Goal: Information Seeking & Learning: Compare options

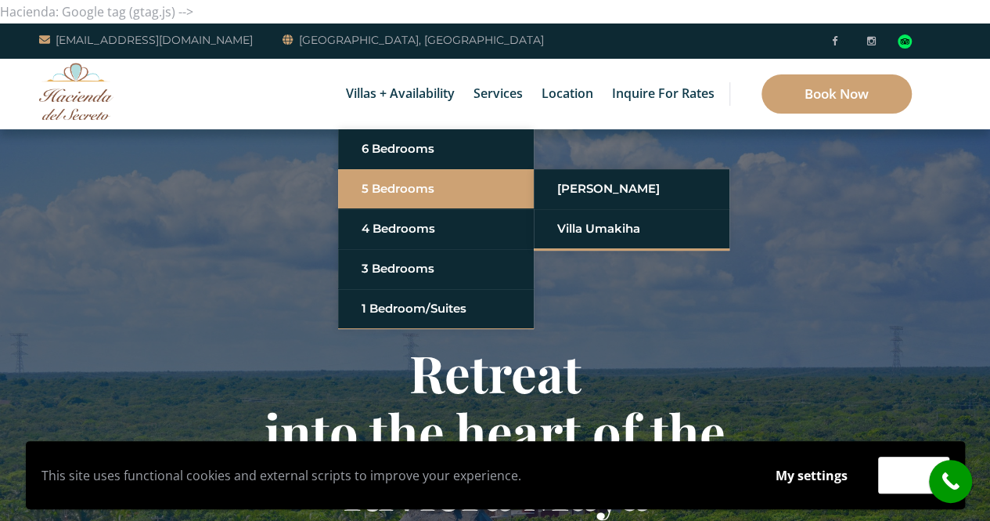
click at [391, 188] on link "5 Bedrooms" at bounding box center [436, 189] width 149 height 28
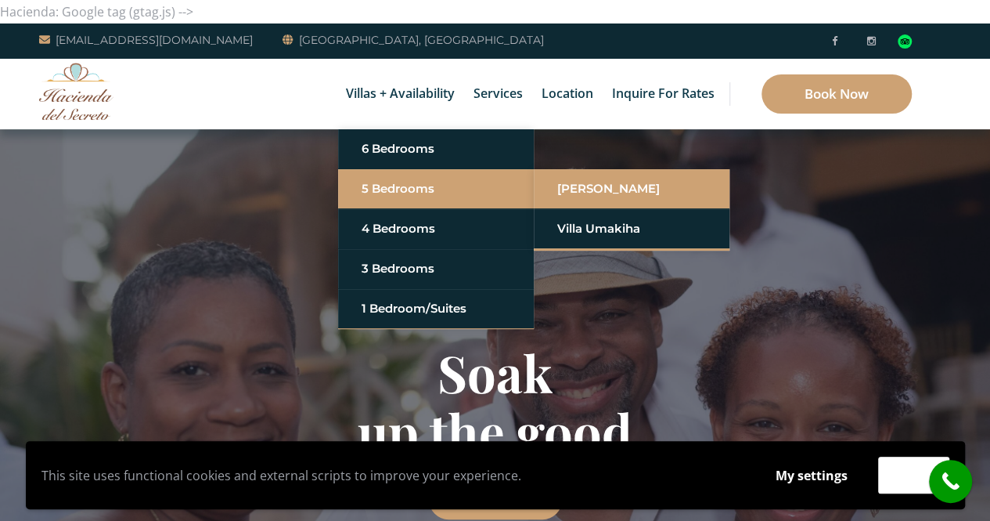
click at [596, 186] on link "[PERSON_NAME]" at bounding box center [631, 189] width 149 height 28
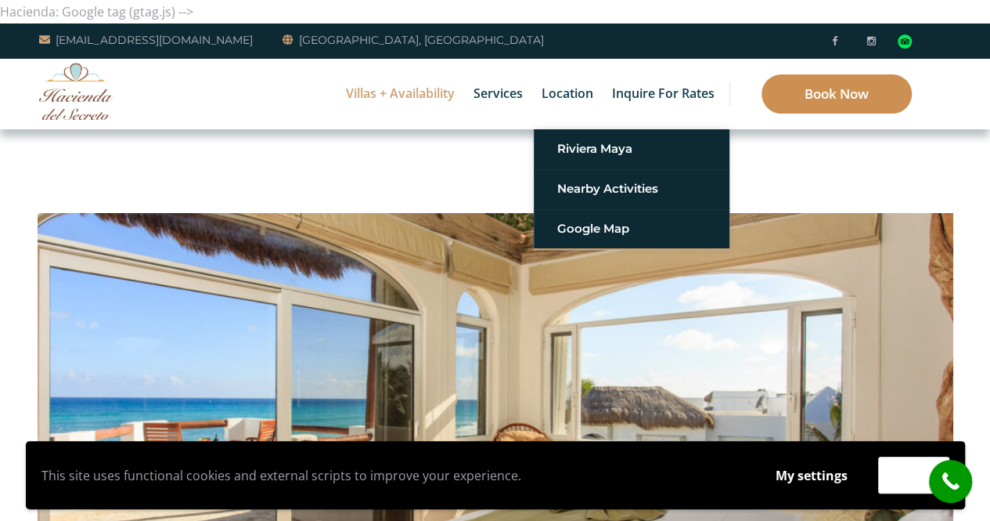
click at [854, 101] on link "Book Now" at bounding box center [837, 93] width 150 height 39
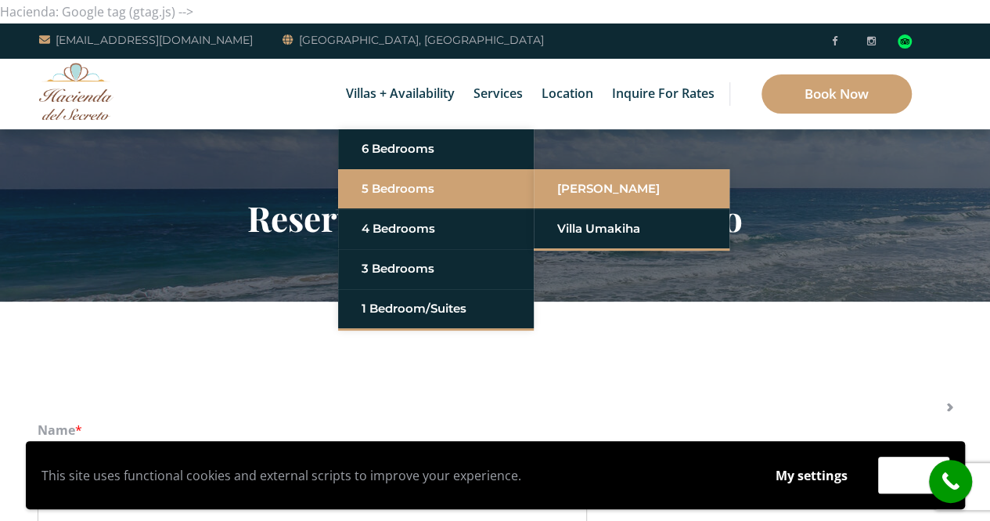
click at [581, 189] on link "[PERSON_NAME]" at bounding box center [631, 189] width 149 height 28
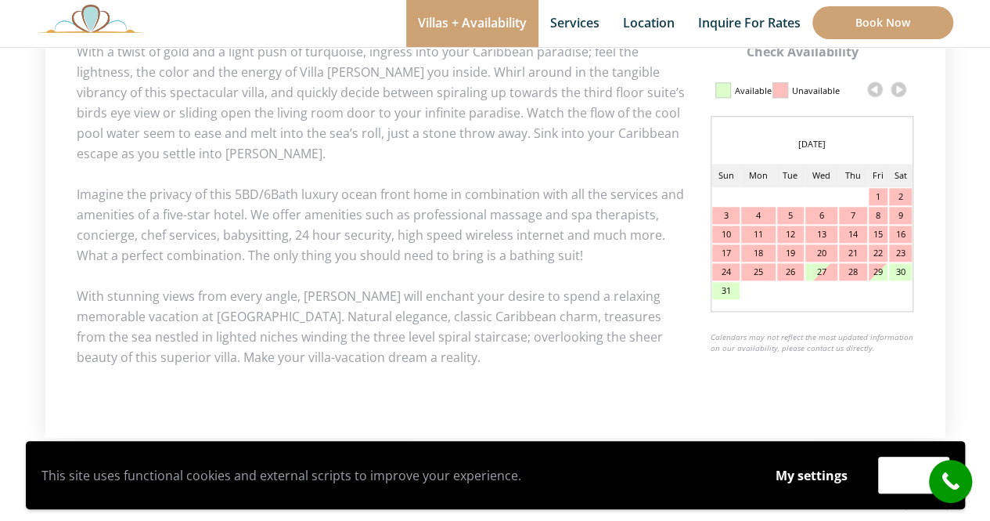
scroll to position [747, 0]
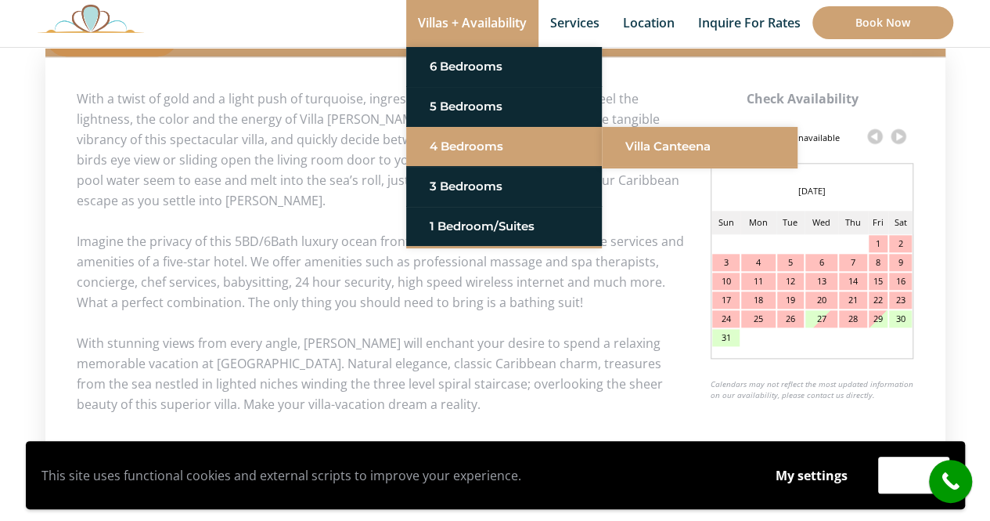
click at [669, 146] on link "Villa Canteena" at bounding box center [699, 146] width 149 height 28
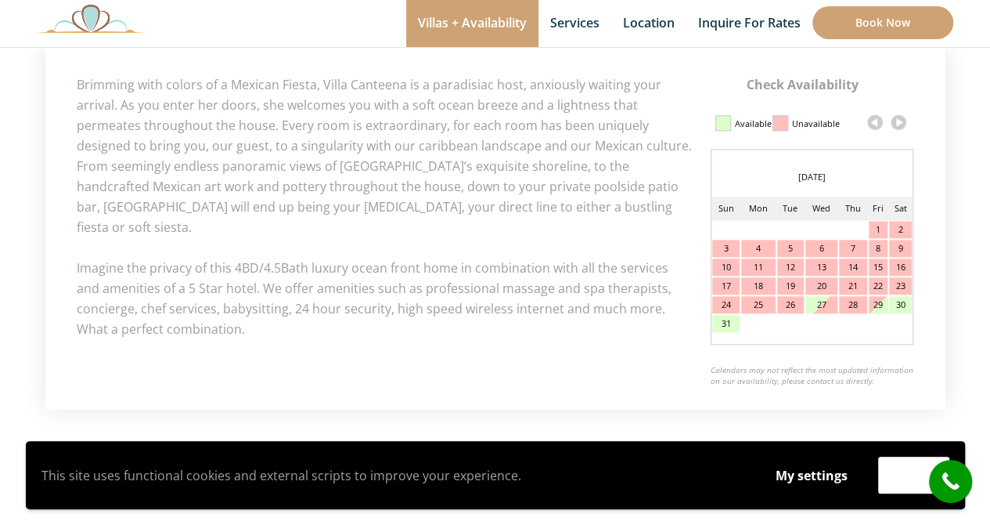
scroll to position [705, 0]
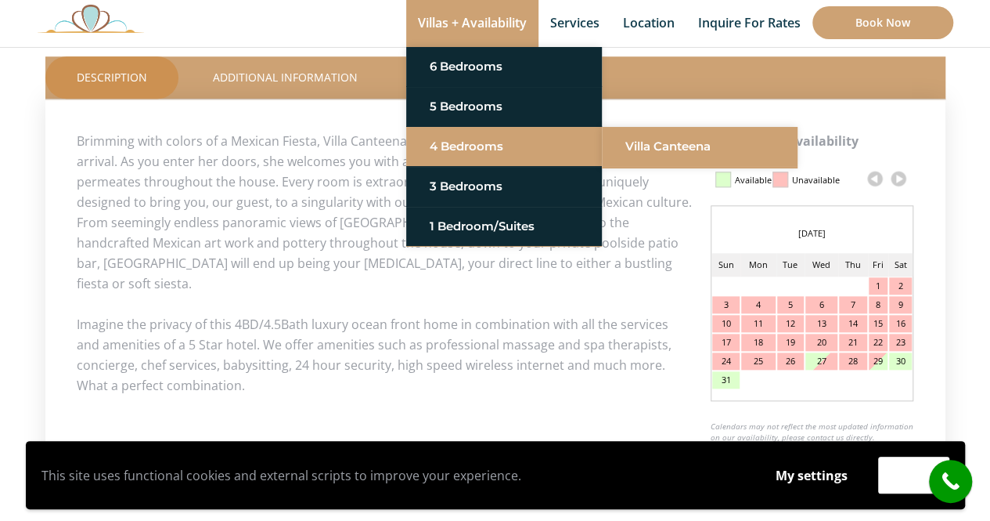
click at [668, 150] on link "Villa Canteena" at bounding box center [699, 146] width 149 height 28
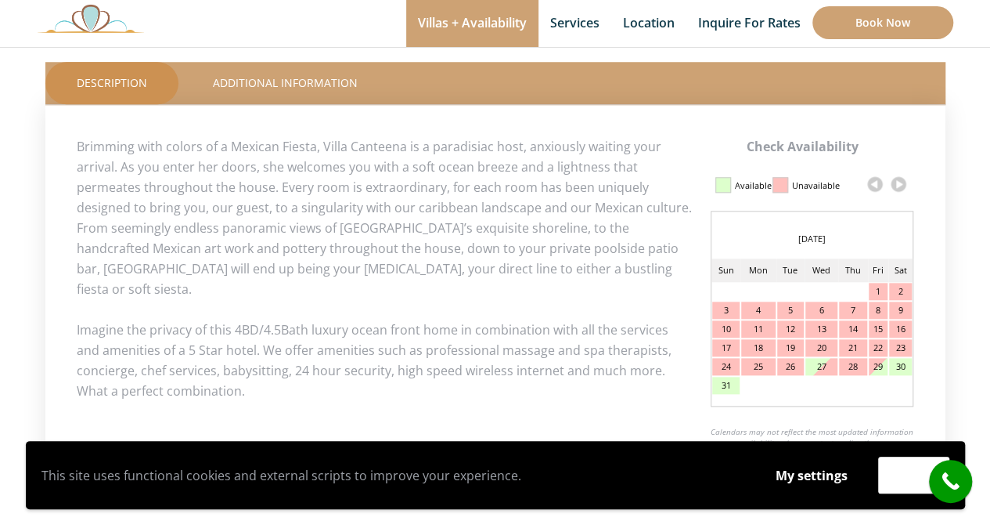
scroll to position [705, 0]
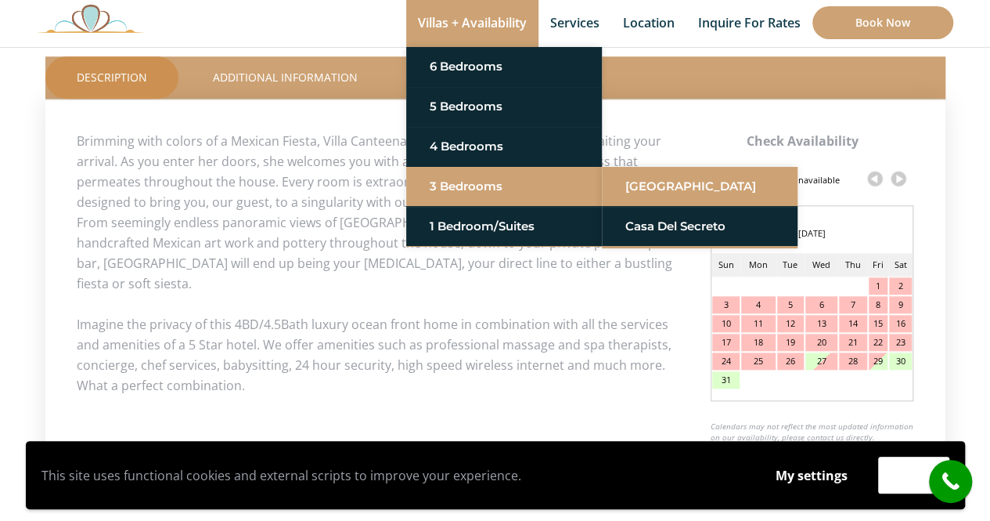
click at [692, 184] on link "[GEOGRAPHIC_DATA]" at bounding box center [699, 186] width 149 height 28
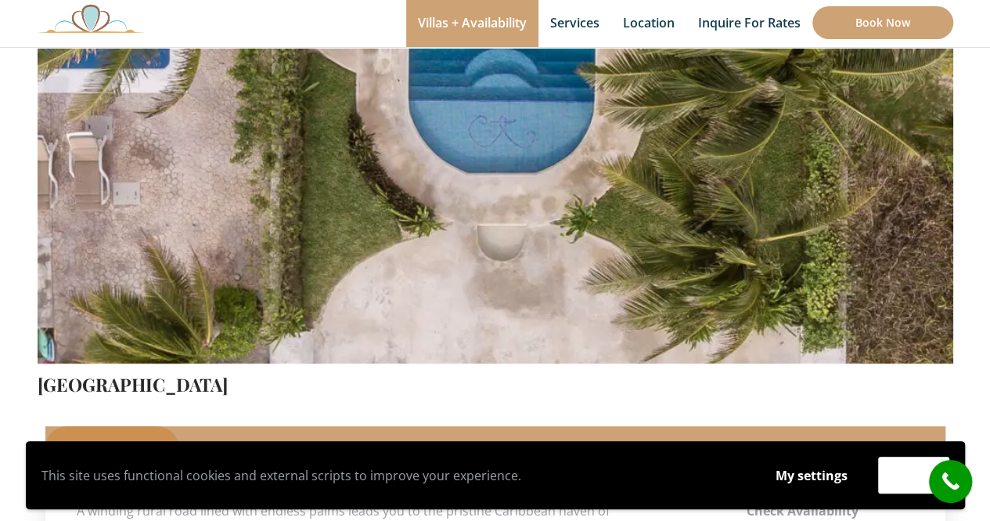
scroll to position [313, 0]
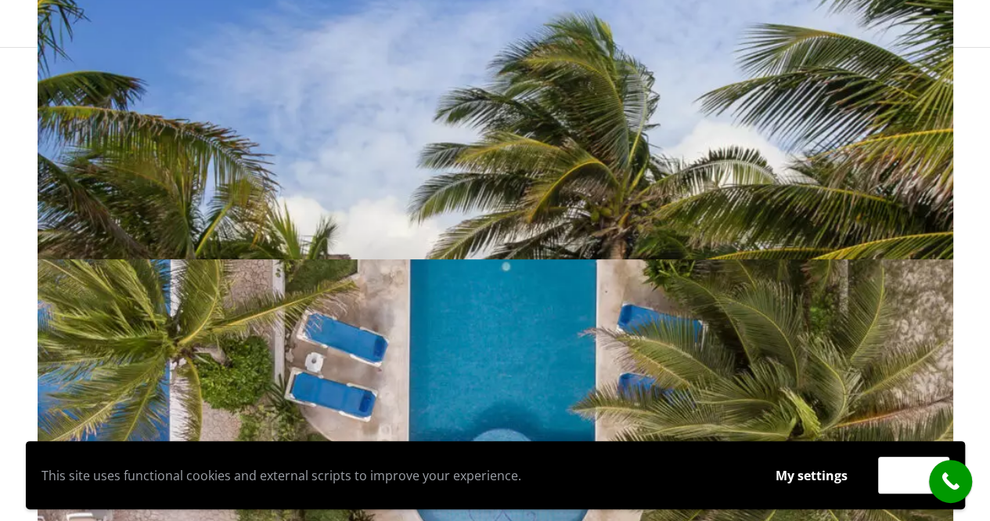
click at [694, 225] on img at bounding box center [496, 74] width 916 height 611
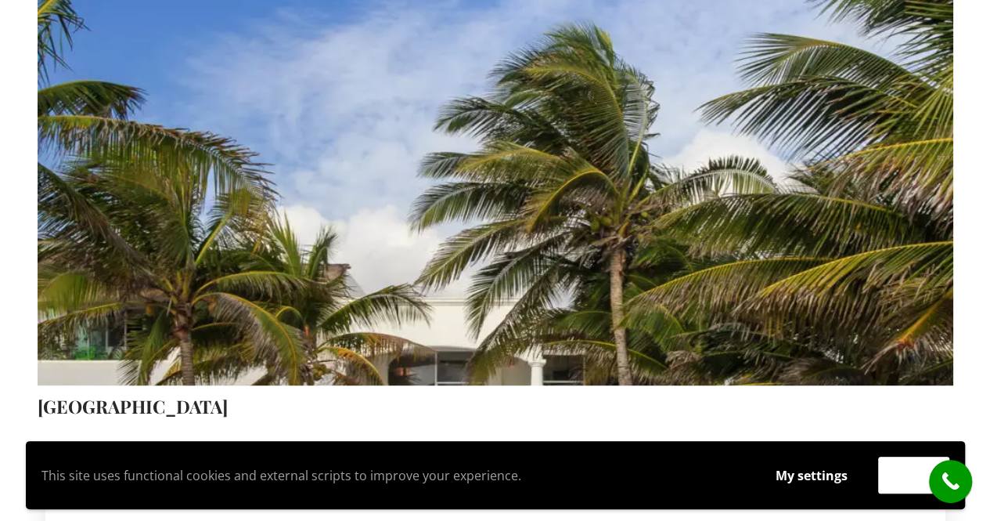
scroll to position [0, 0]
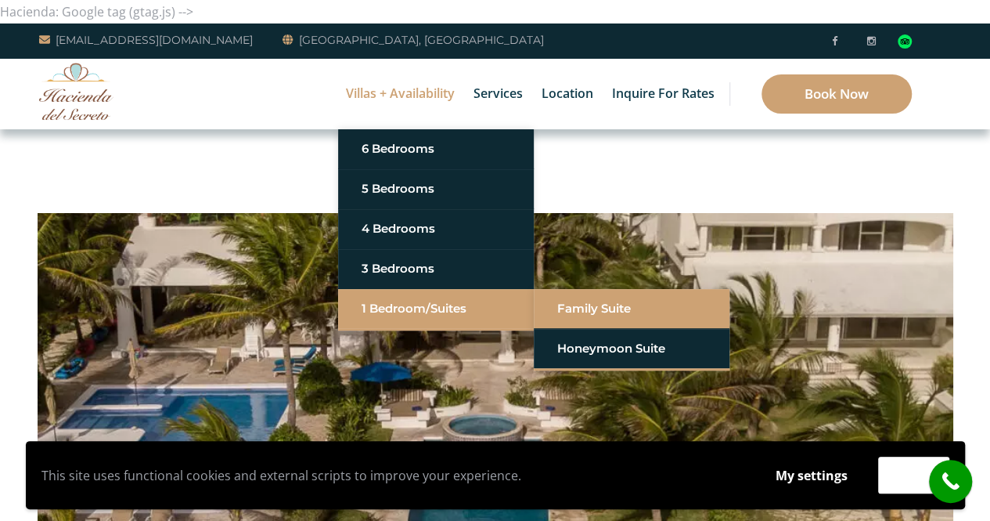
click at [596, 307] on link "Family Suite" at bounding box center [631, 308] width 149 height 28
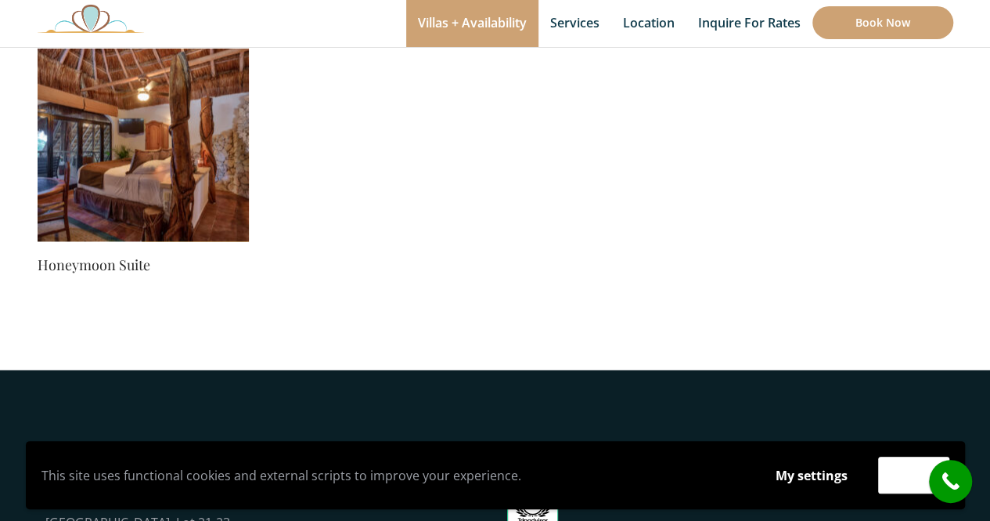
scroll to position [1018, 0]
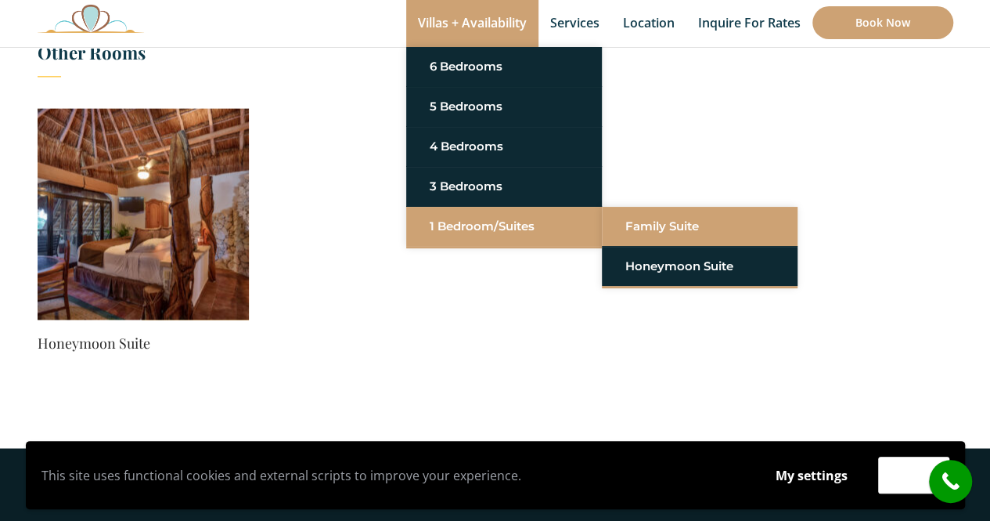
click at [644, 222] on link "Family Suite" at bounding box center [699, 226] width 149 height 28
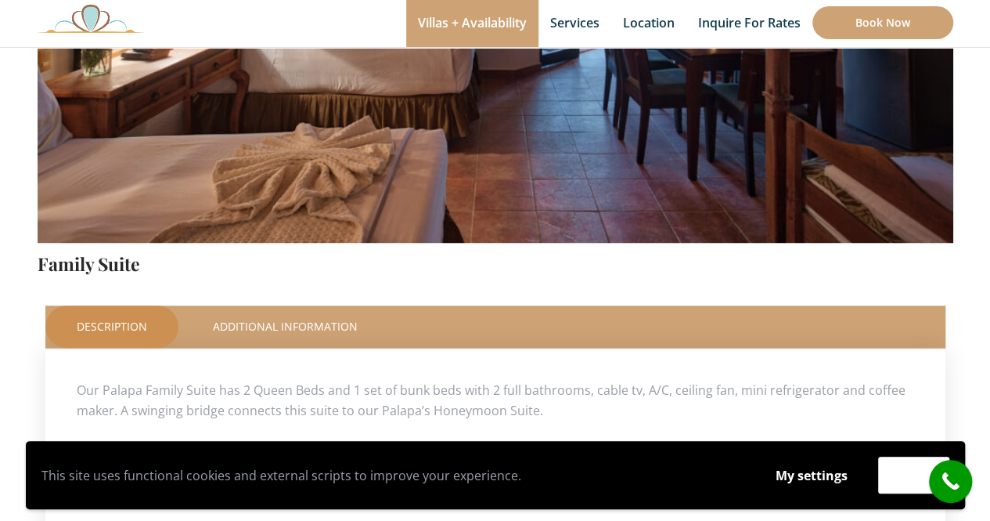
scroll to position [235, 0]
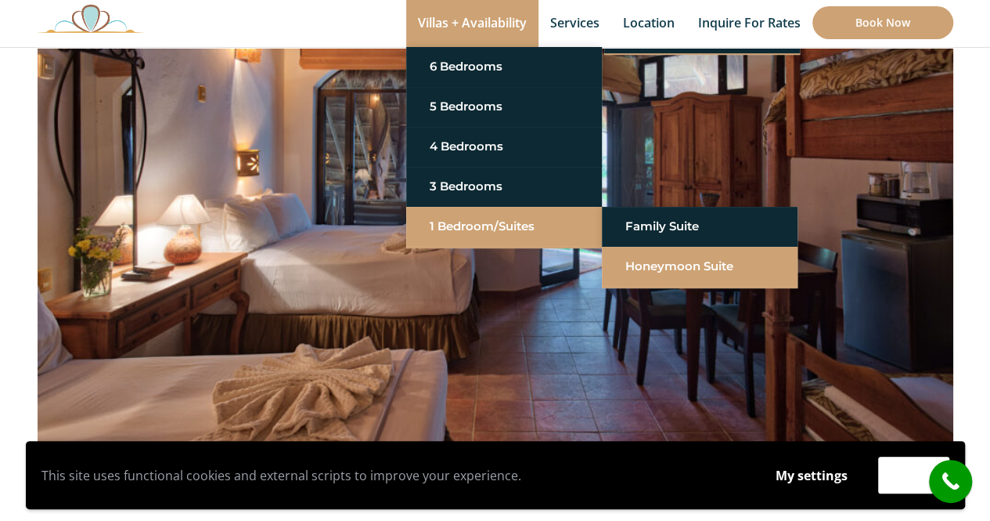
click at [654, 262] on link "Honeymoon Suite" at bounding box center [699, 266] width 149 height 28
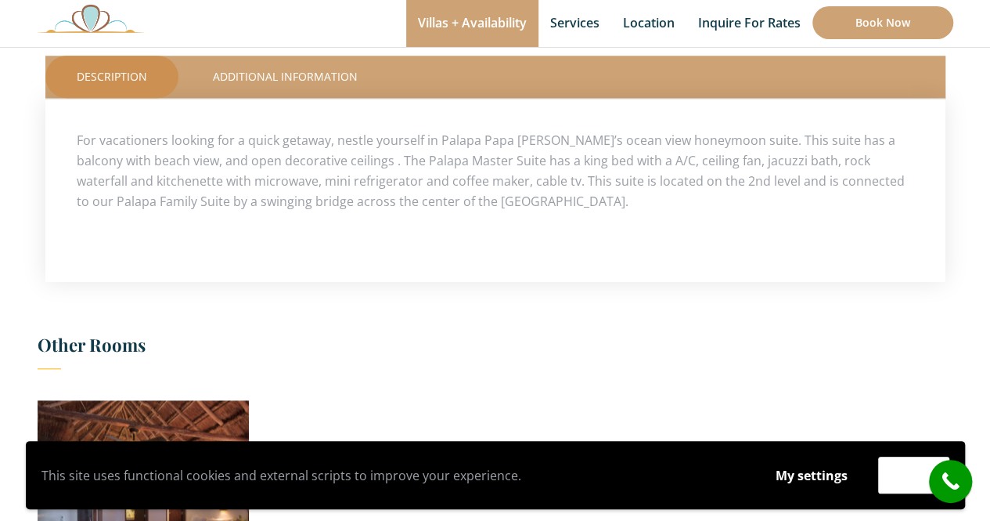
scroll to position [705, 0]
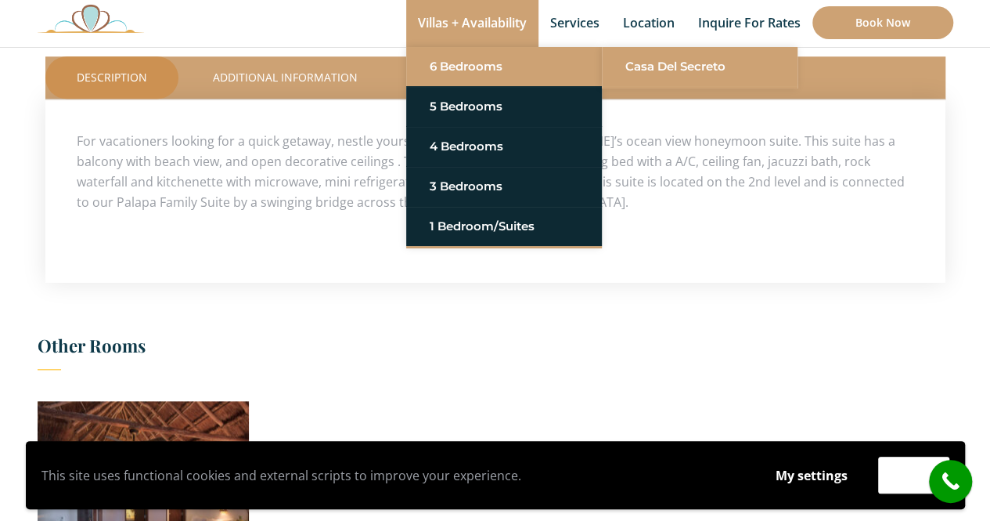
click at [687, 66] on link "Casa del Secreto" at bounding box center [699, 66] width 149 height 28
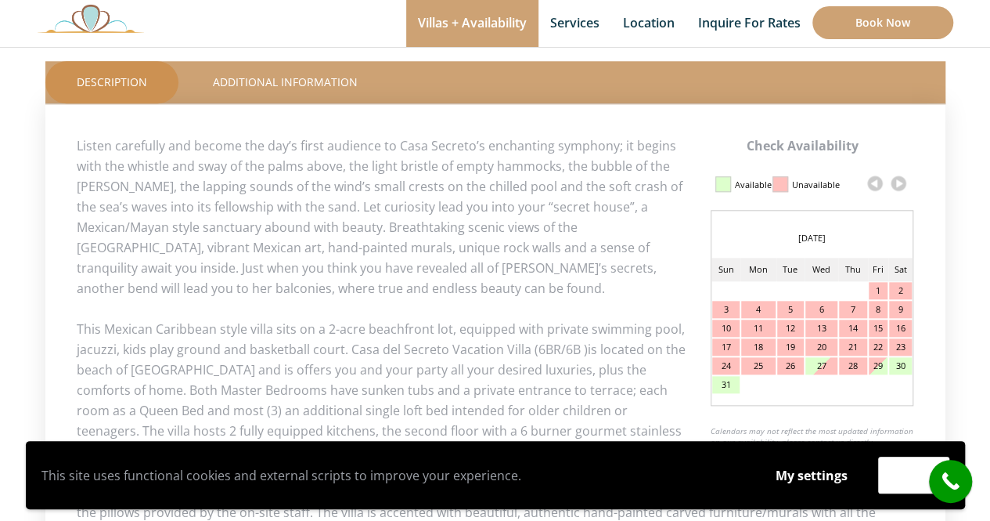
scroll to position [705, 0]
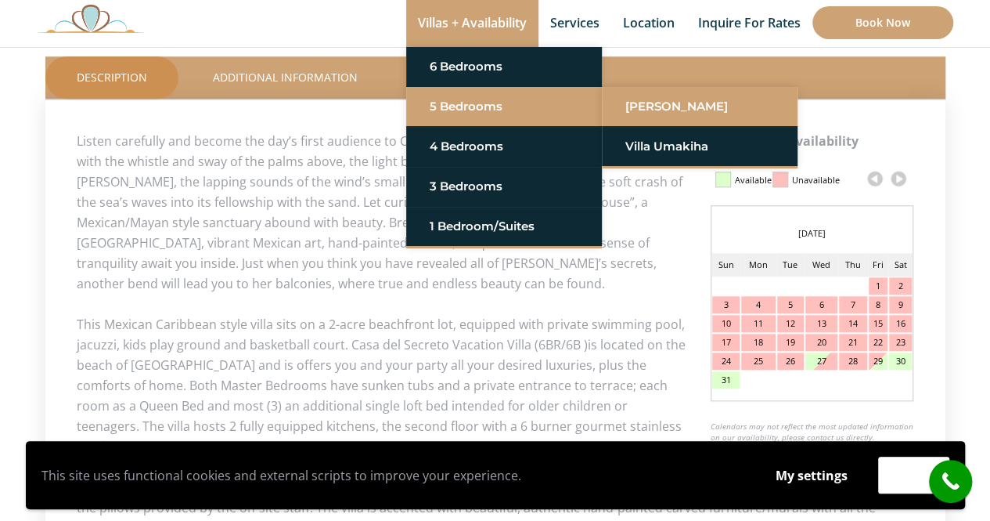
click at [664, 111] on link "[PERSON_NAME]" at bounding box center [699, 106] width 149 height 28
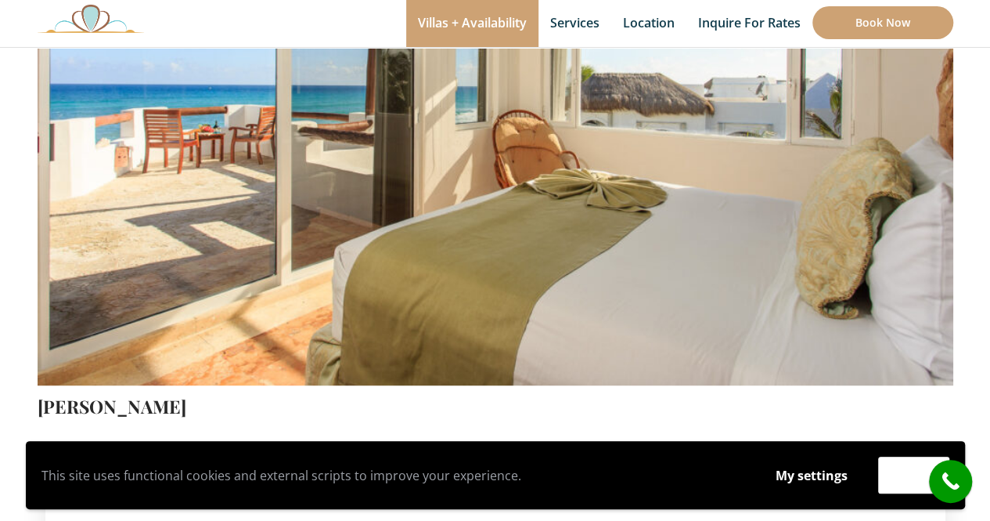
scroll to position [235, 0]
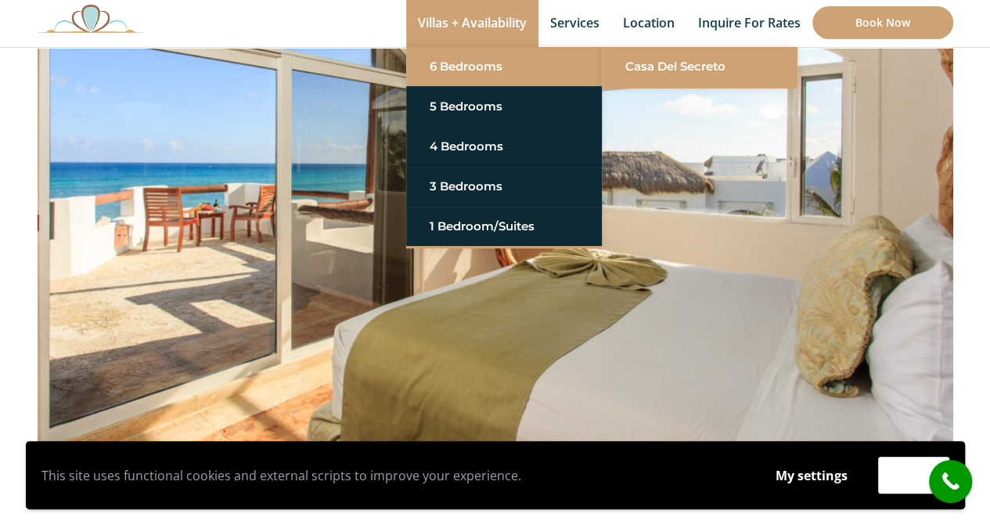
click at [686, 61] on link "Casa del Secreto" at bounding box center [699, 66] width 149 height 28
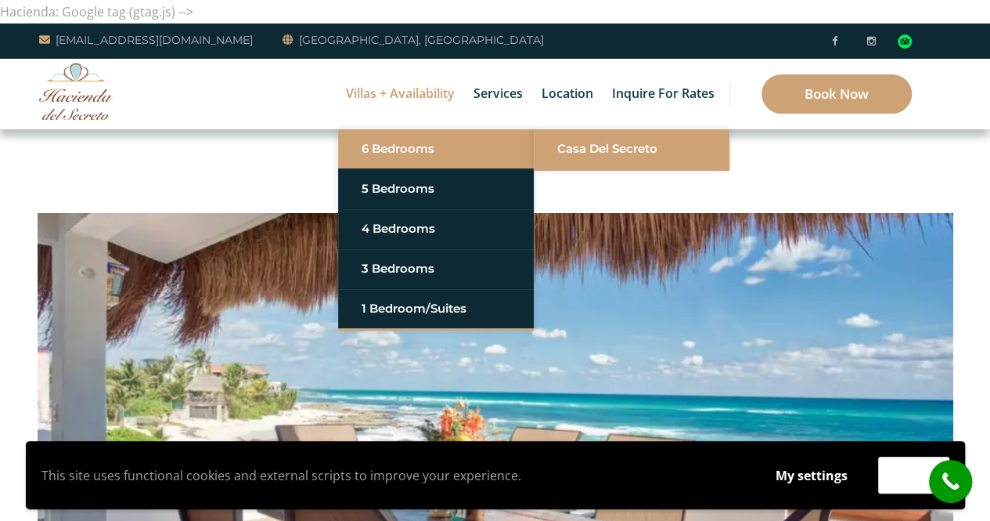
click at [580, 143] on link "Casa del Secreto" at bounding box center [631, 149] width 149 height 28
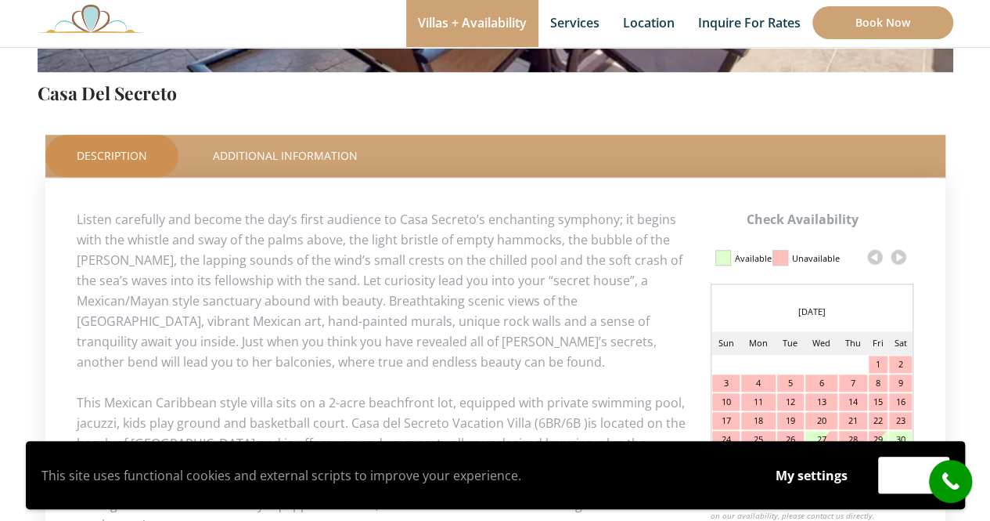
scroll to position [783, 0]
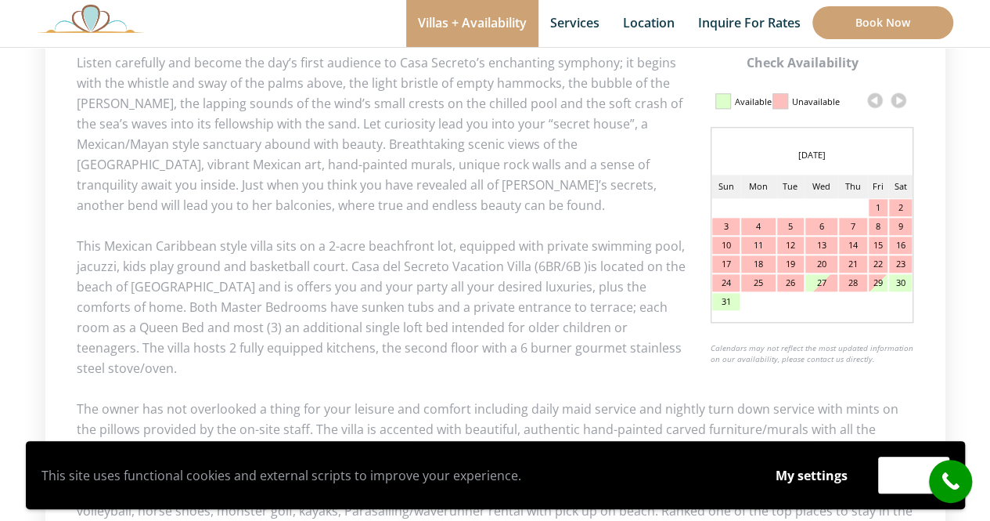
click at [900, 98] on link at bounding box center [898, 99] width 23 height 23
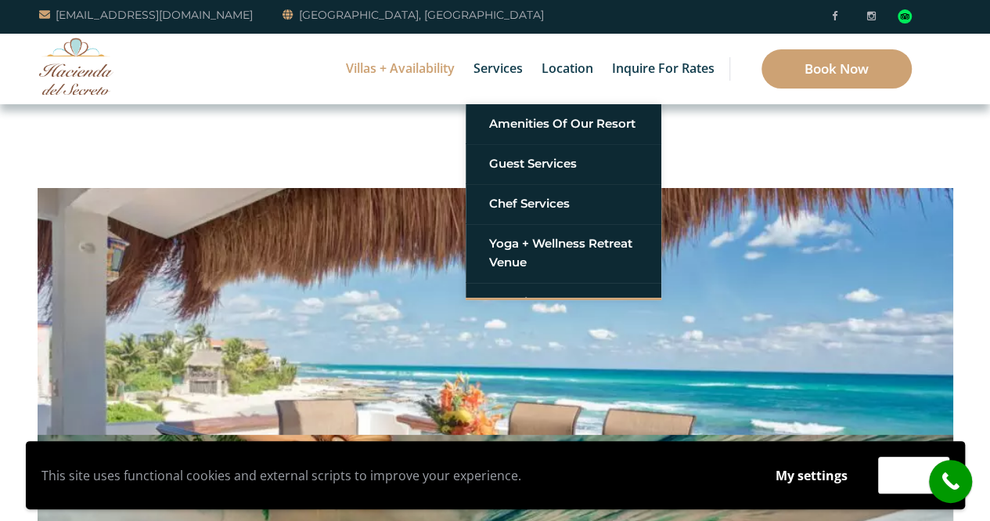
scroll to position [0, 0]
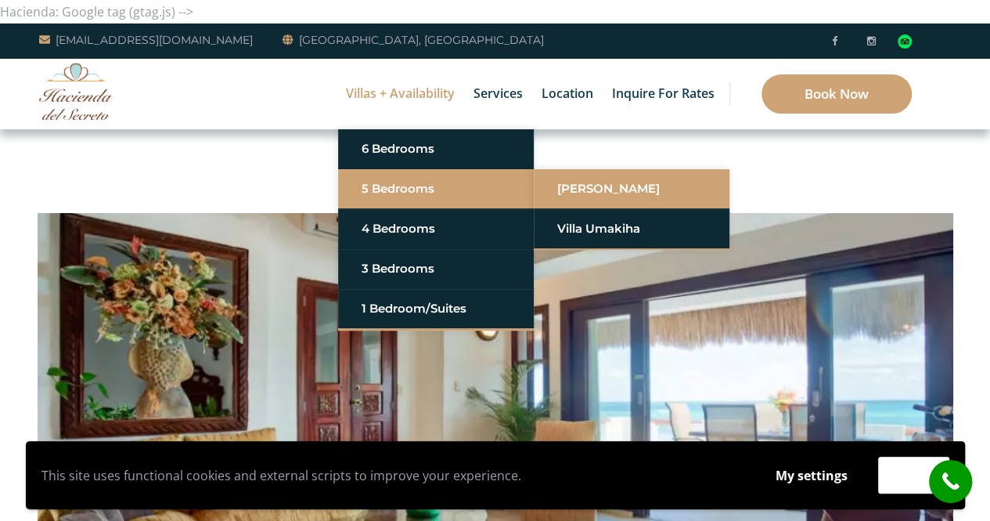
click at [586, 179] on link "[PERSON_NAME]" at bounding box center [631, 189] width 149 height 28
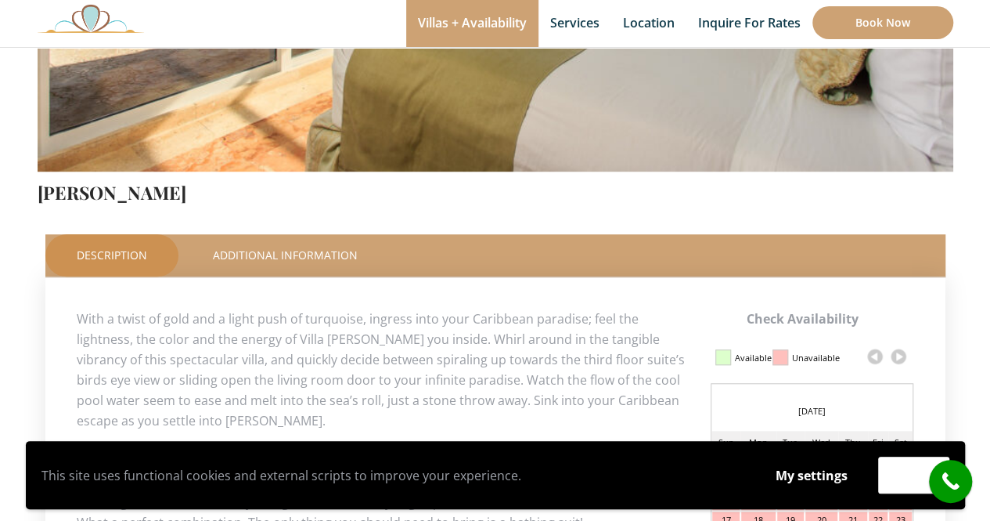
scroll to position [705, 0]
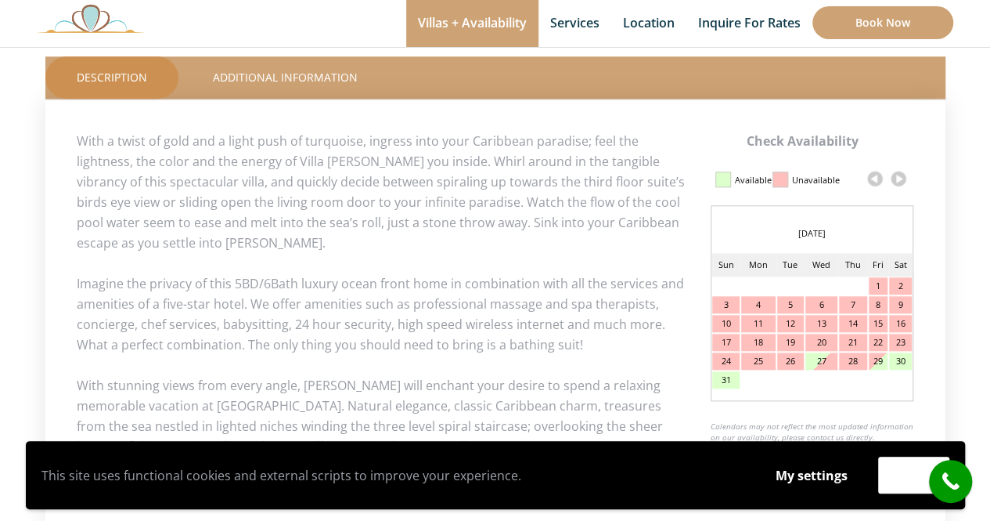
click at [902, 179] on link at bounding box center [898, 178] width 23 height 23
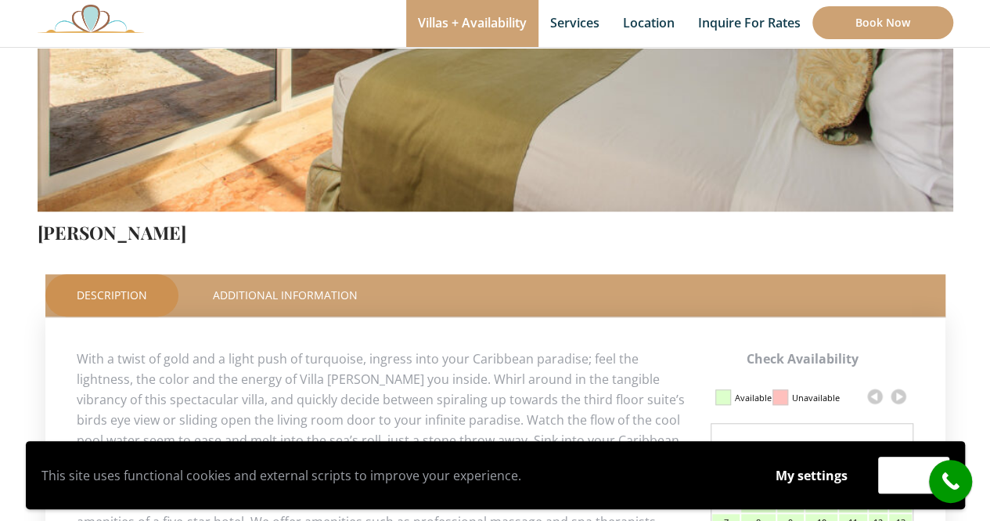
scroll to position [470, 0]
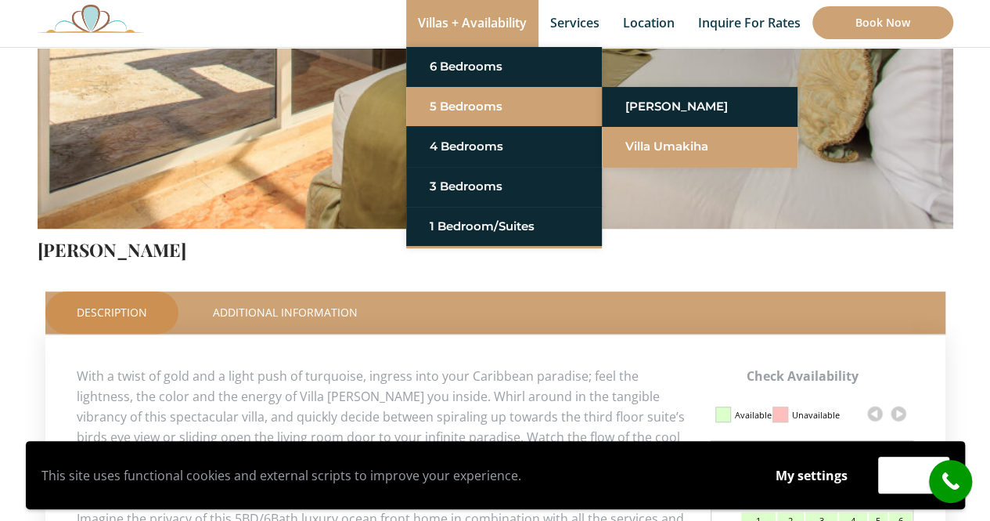
click at [661, 147] on link "Villa Umakiha" at bounding box center [699, 146] width 149 height 28
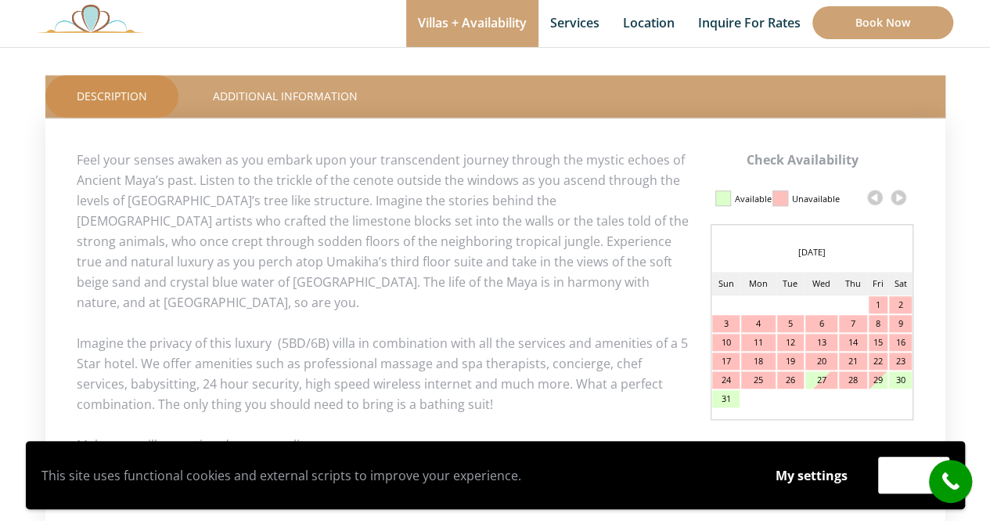
scroll to position [681, 0]
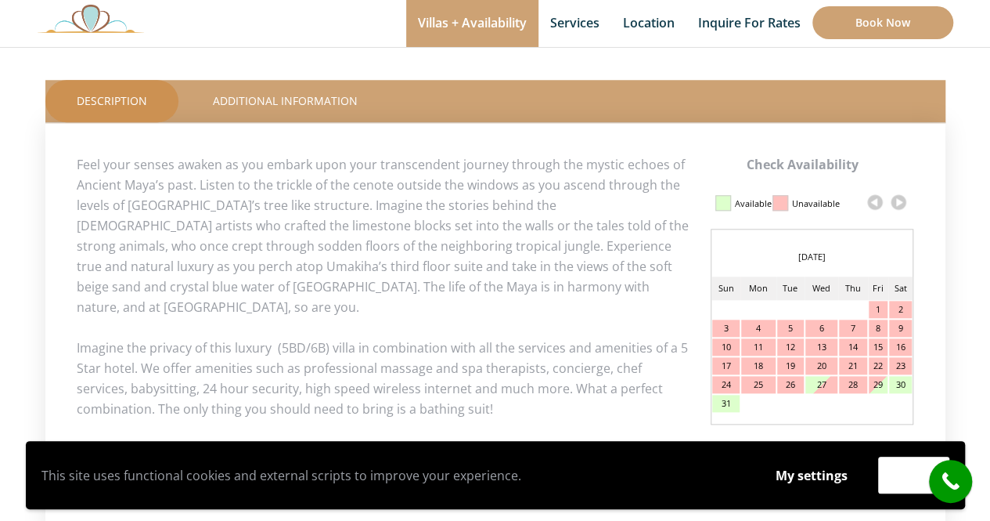
click at [896, 201] on link at bounding box center [898, 201] width 23 height 23
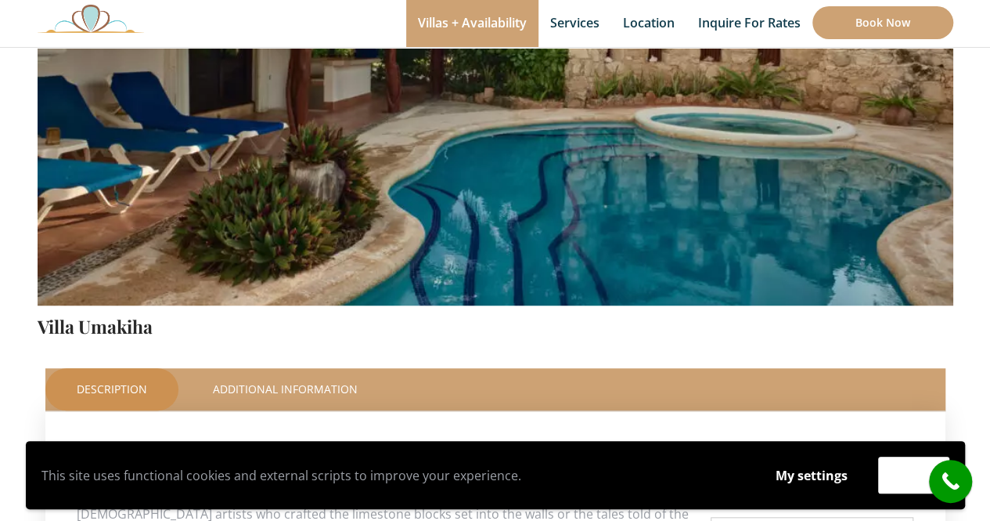
scroll to position [368, 0]
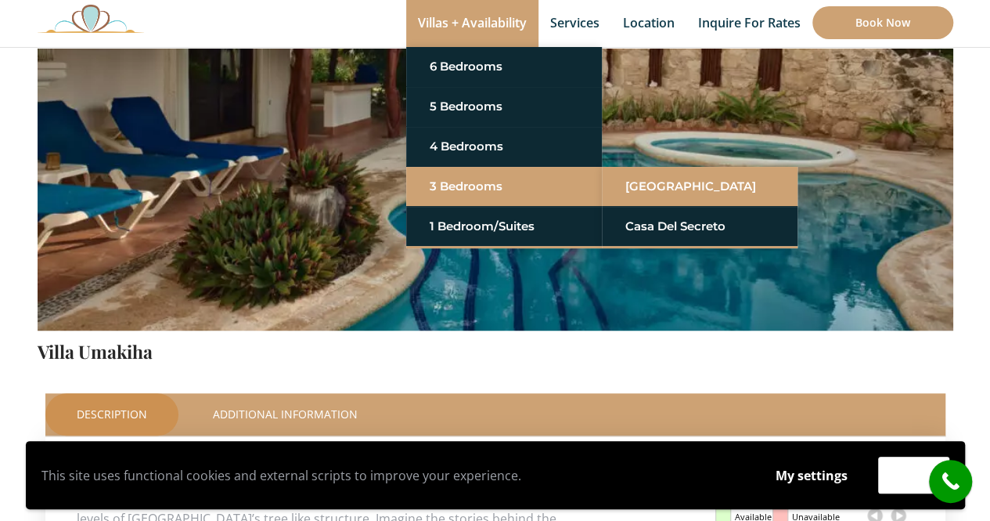
click at [651, 180] on link "[GEOGRAPHIC_DATA]" at bounding box center [699, 186] width 149 height 28
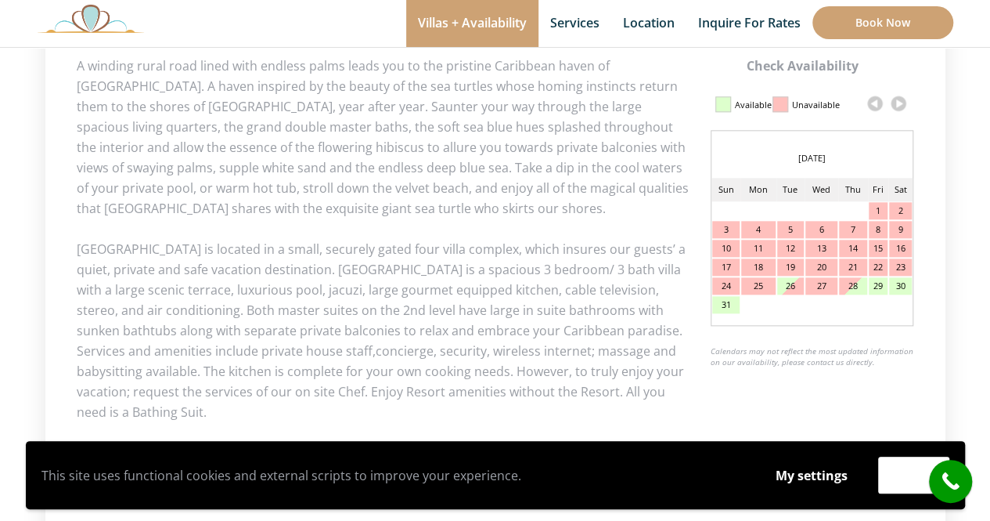
scroll to position [783, 0]
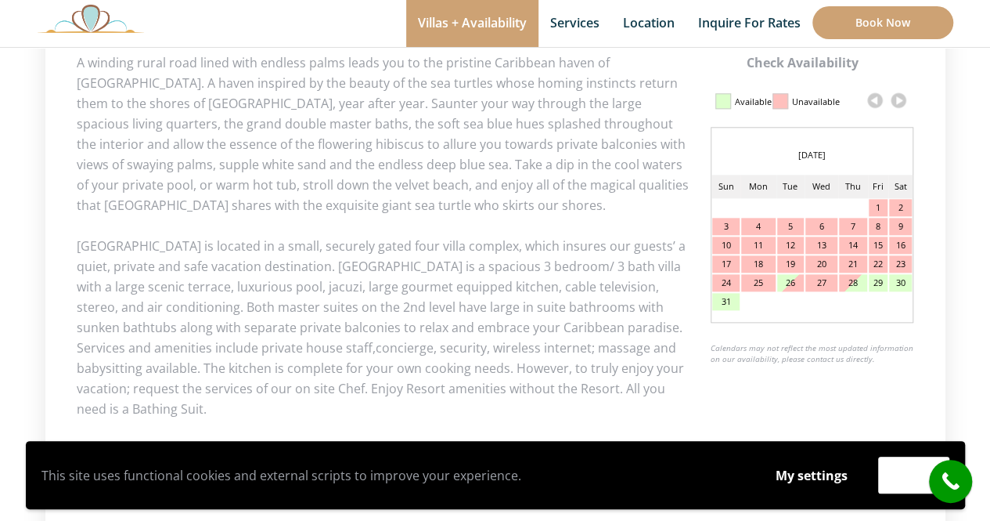
click at [897, 103] on link at bounding box center [898, 99] width 23 height 23
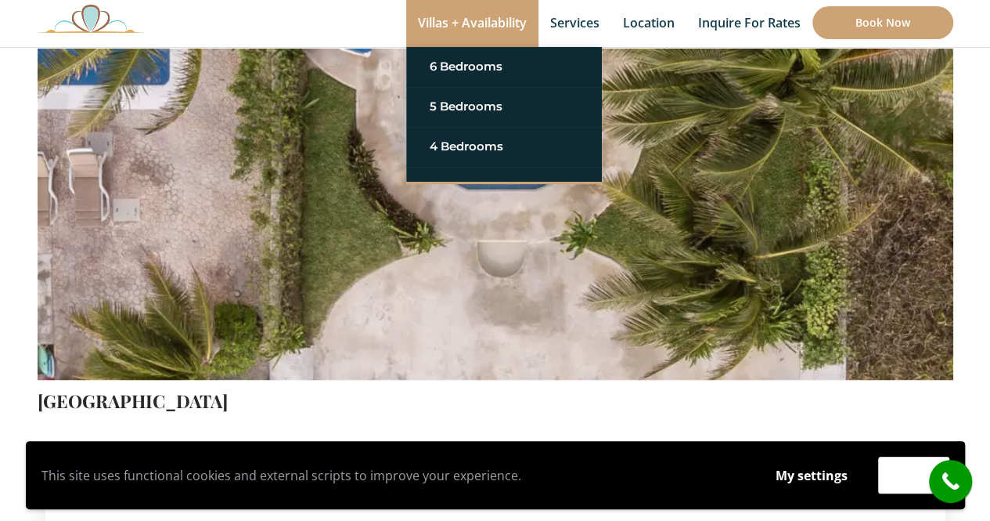
scroll to position [313, 0]
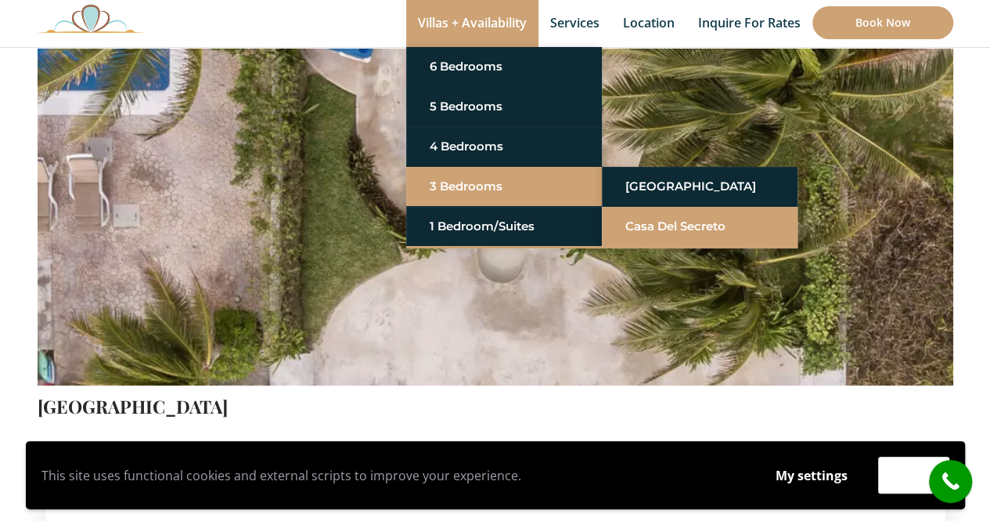
click at [672, 228] on link "Casa del Secreto" at bounding box center [699, 226] width 149 height 28
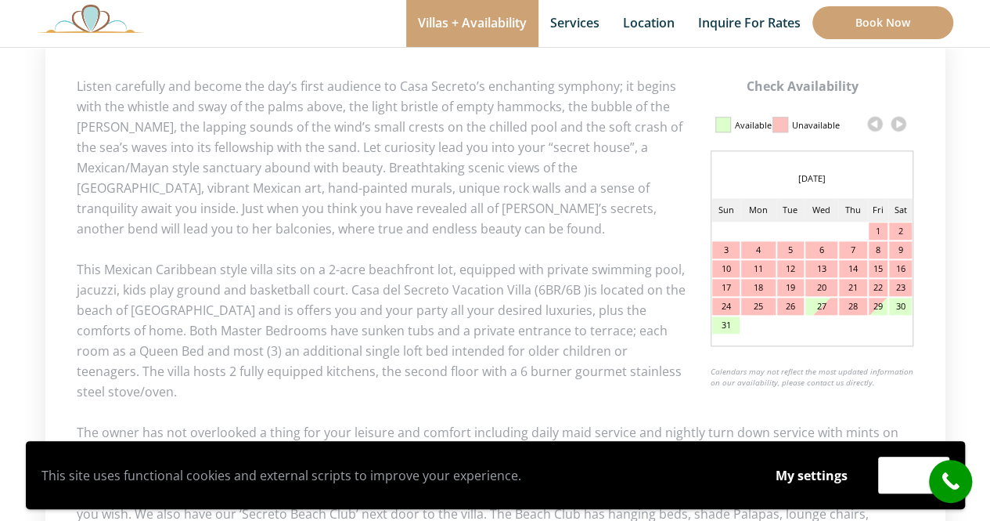
scroll to position [783, 0]
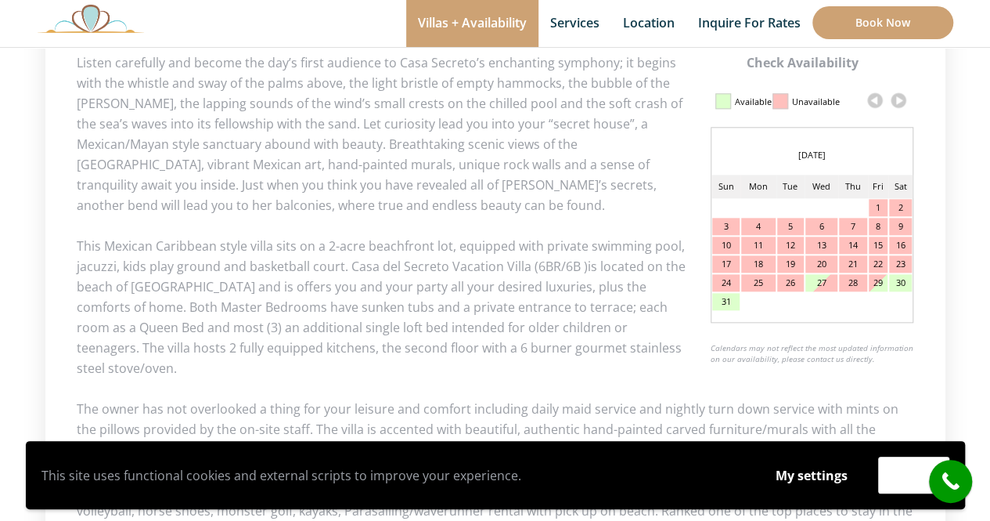
click at [900, 101] on link at bounding box center [898, 99] width 23 height 23
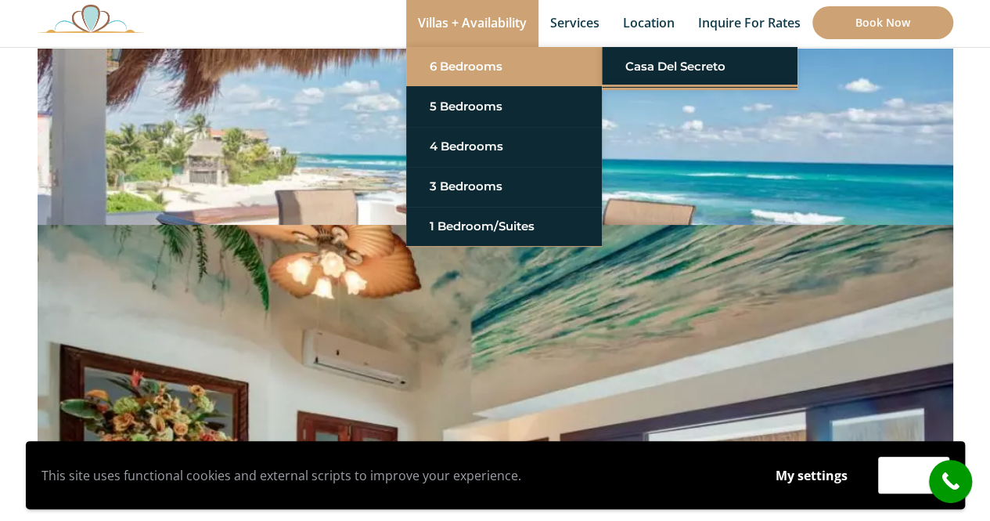
scroll to position [0, 0]
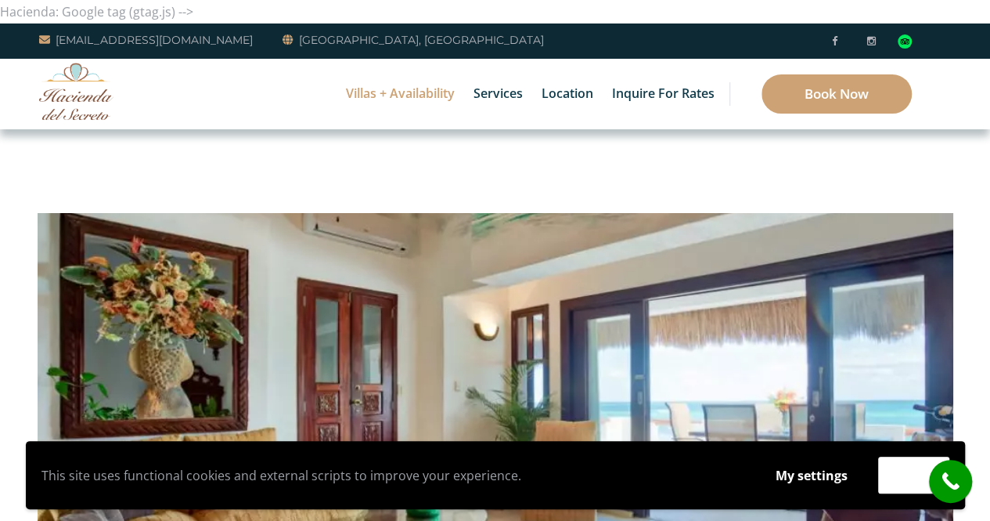
click at [498, 96] on link "5 Bedrooms" at bounding box center [504, 106] width 149 height 28
click at [406, 92] on li "5 Bedrooms [GEOGRAPHIC_DATA][PERSON_NAME]" at bounding box center [504, 107] width 196 height 40
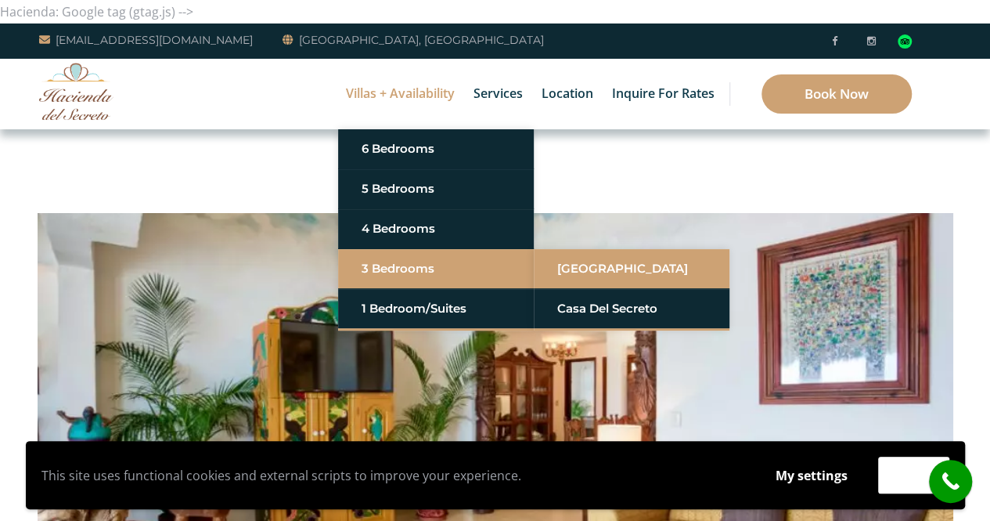
click at [589, 269] on link "[GEOGRAPHIC_DATA]" at bounding box center [631, 268] width 149 height 28
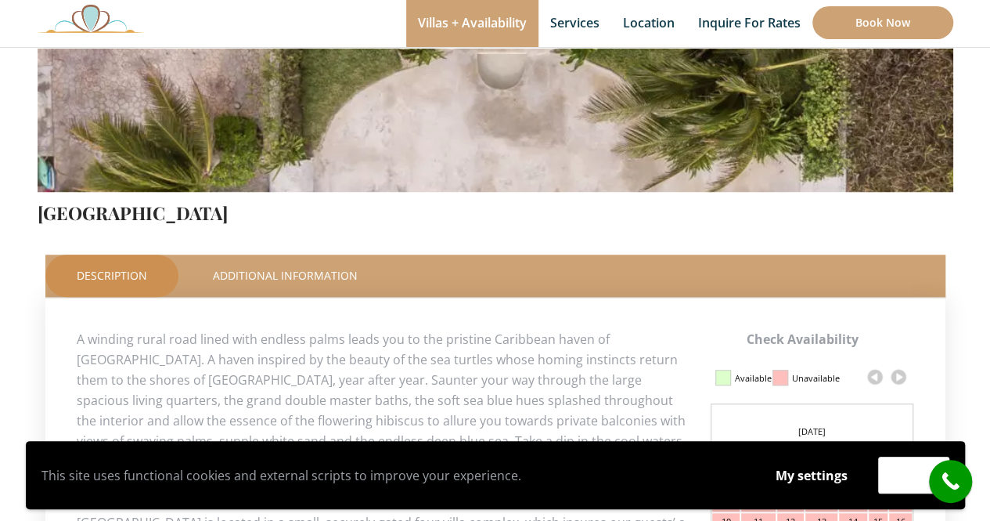
scroll to position [705, 0]
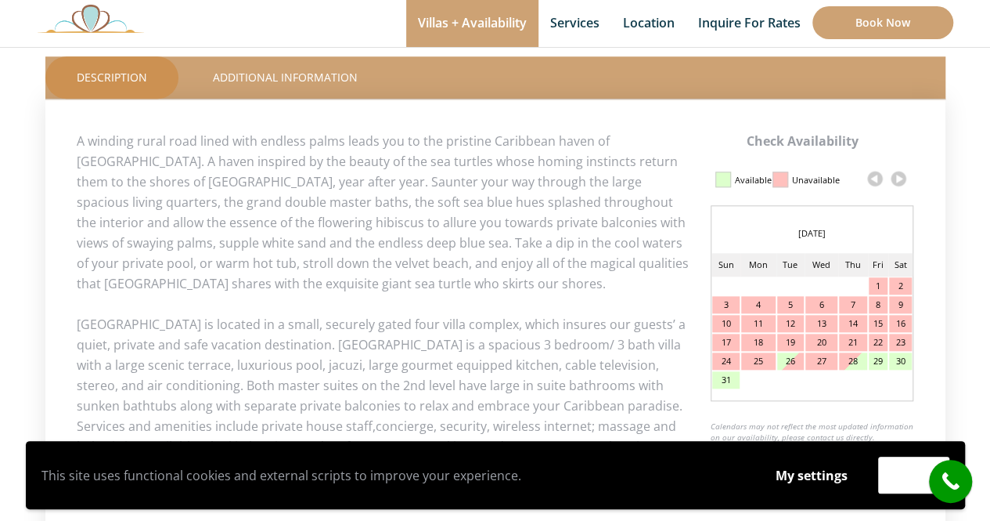
click at [900, 178] on link at bounding box center [898, 178] width 23 height 23
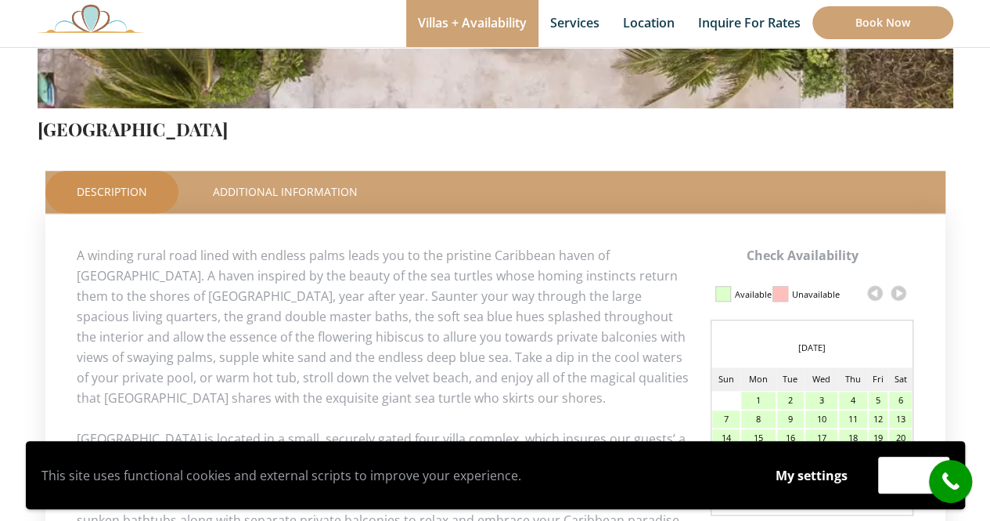
scroll to position [470, 0]
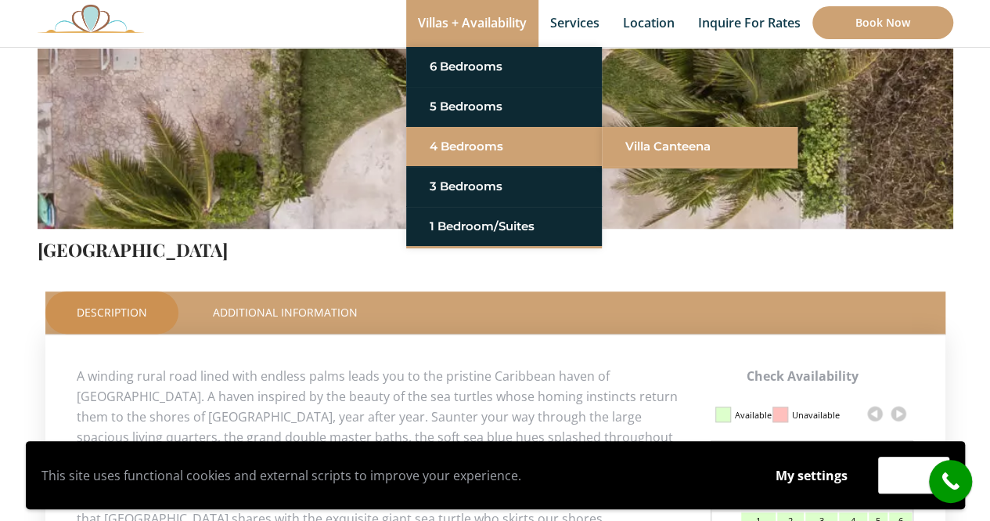
click at [656, 145] on link "Villa Canteena" at bounding box center [699, 146] width 149 height 28
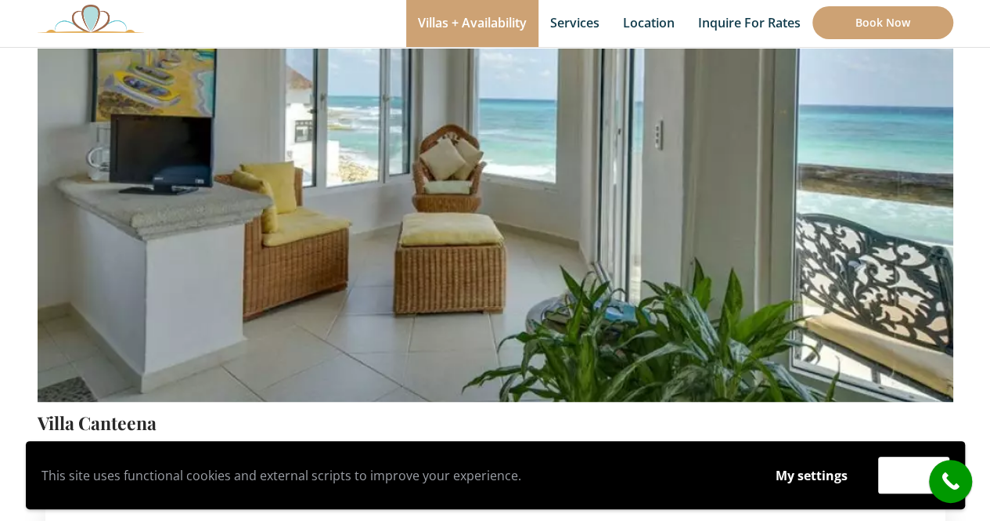
scroll to position [681, 0]
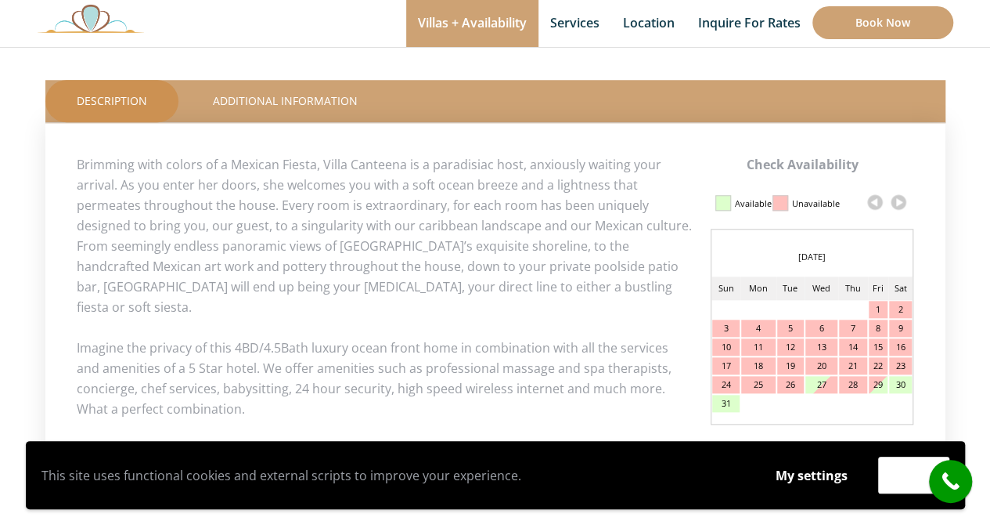
click at [897, 195] on link at bounding box center [898, 201] width 23 height 23
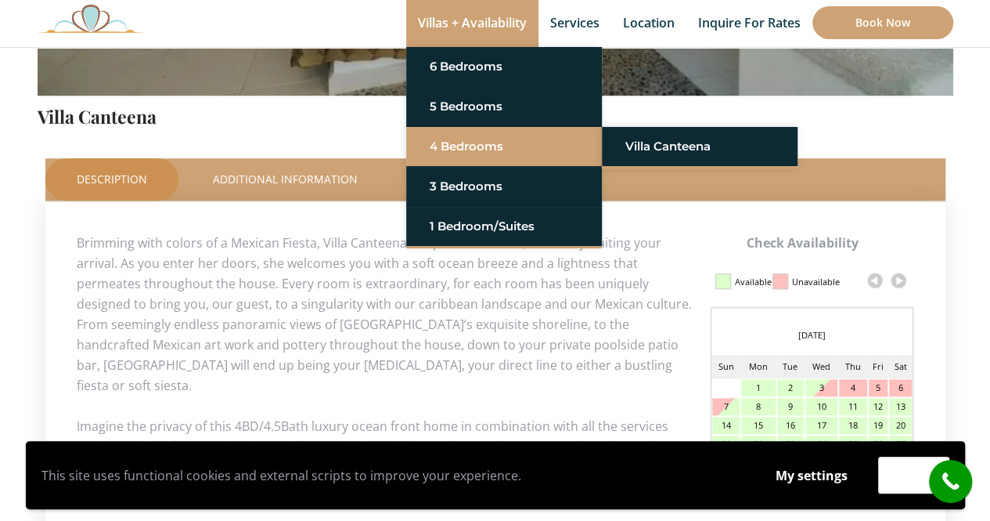
scroll to position [235, 0]
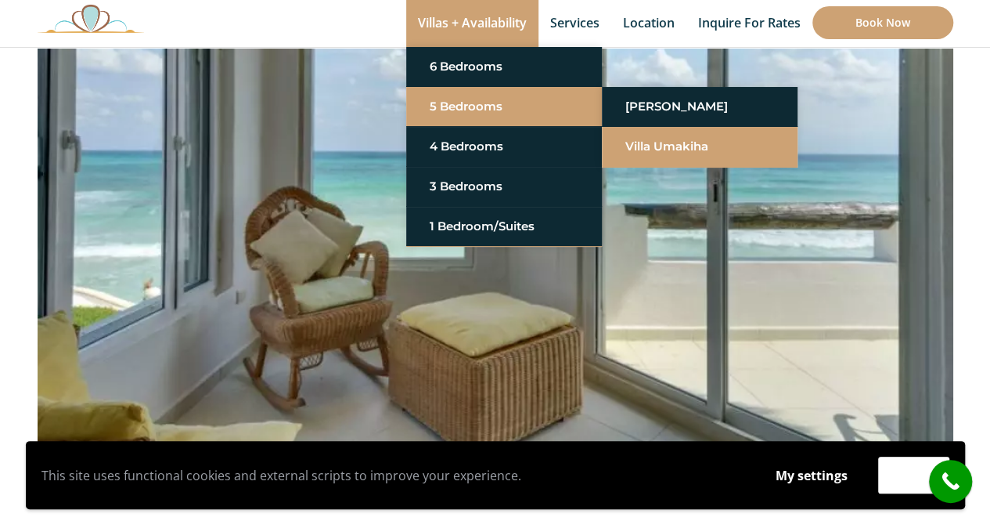
click at [667, 146] on link "Villa Umakiha" at bounding box center [699, 146] width 149 height 28
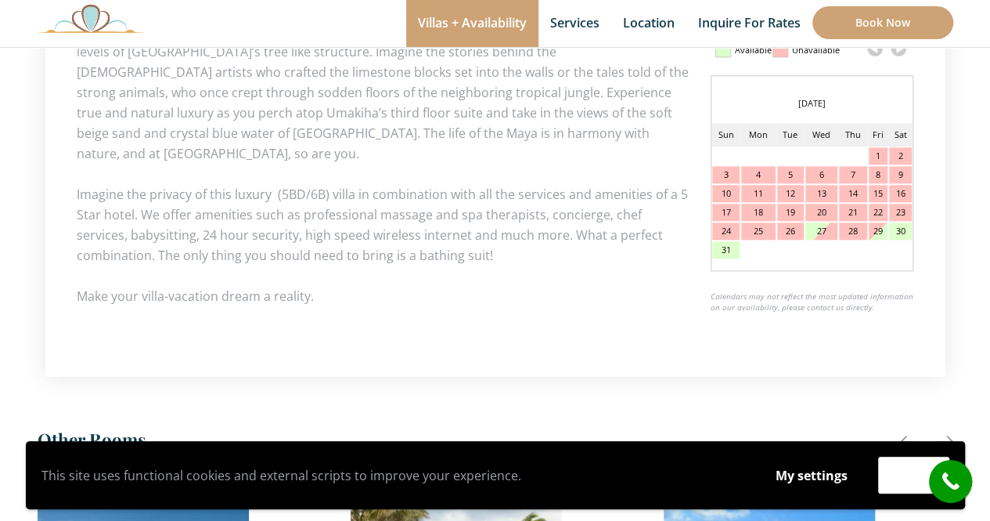
scroll to position [838, 0]
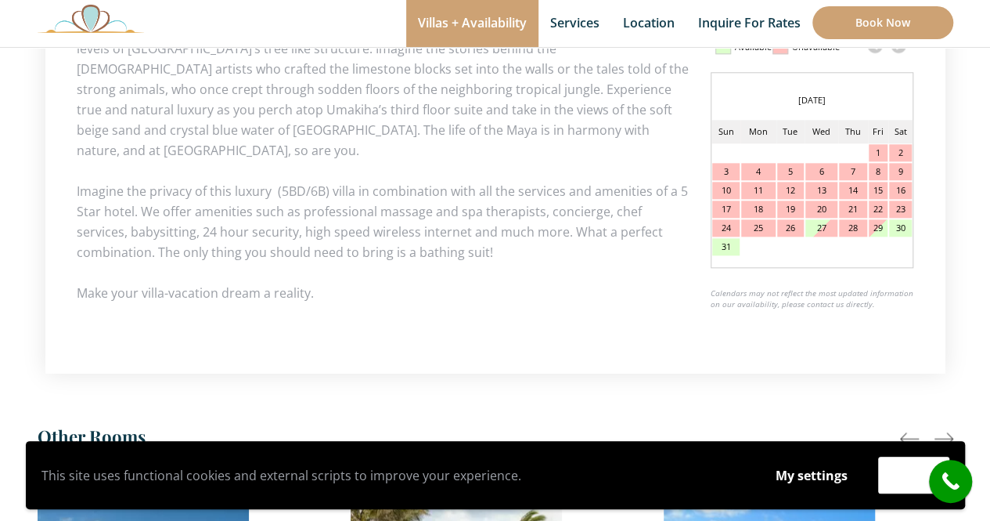
click at [897, 51] on link at bounding box center [898, 45] width 23 height 23
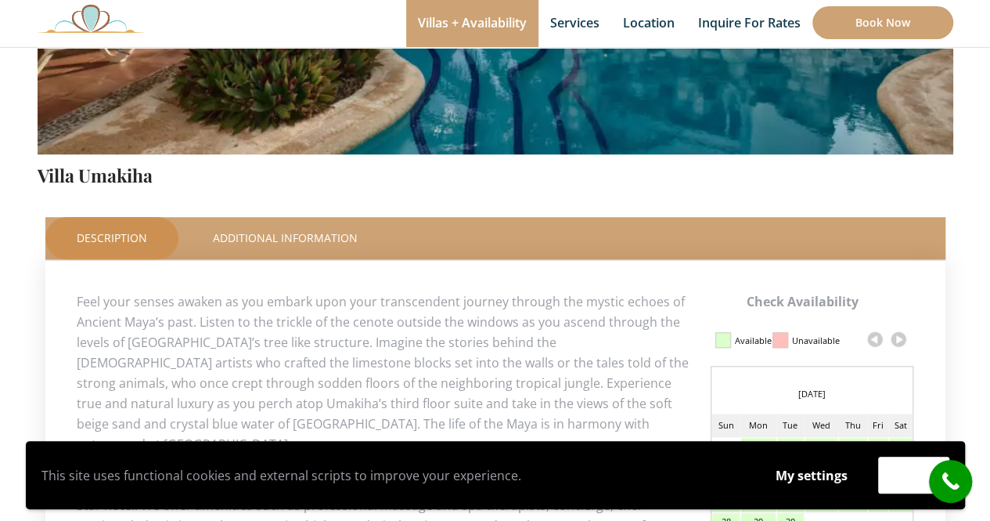
scroll to position [524, 0]
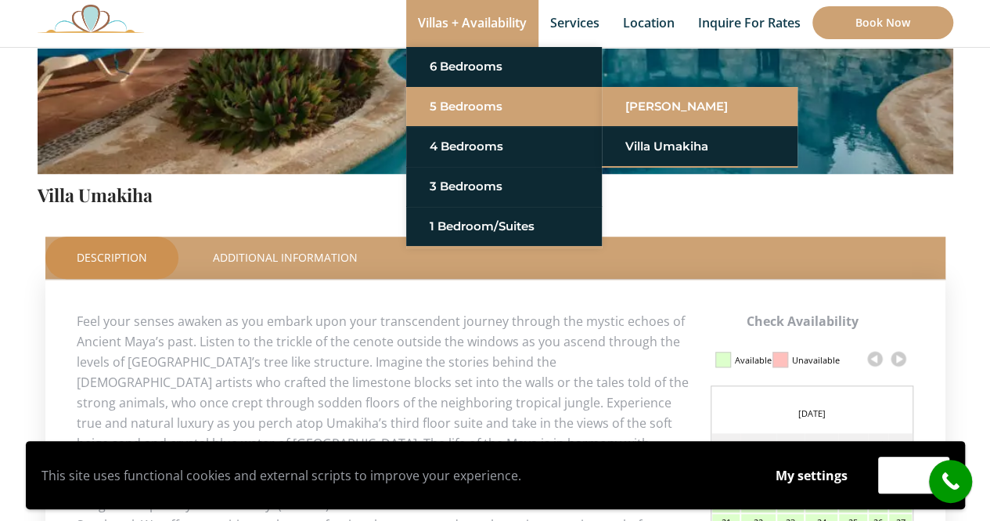
click at [646, 101] on link "[PERSON_NAME]" at bounding box center [699, 106] width 149 height 28
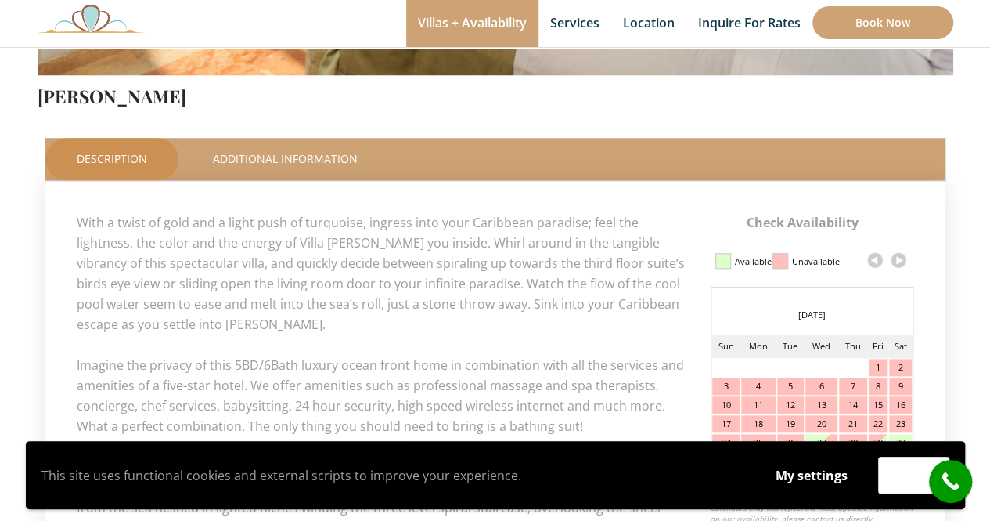
scroll to position [626, 0]
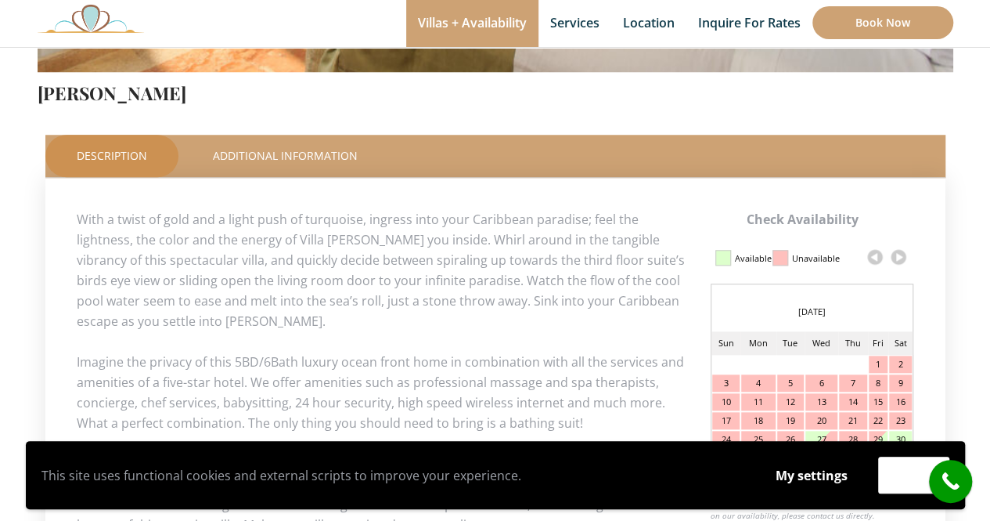
click at [899, 255] on link at bounding box center [898, 256] width 23 height 23
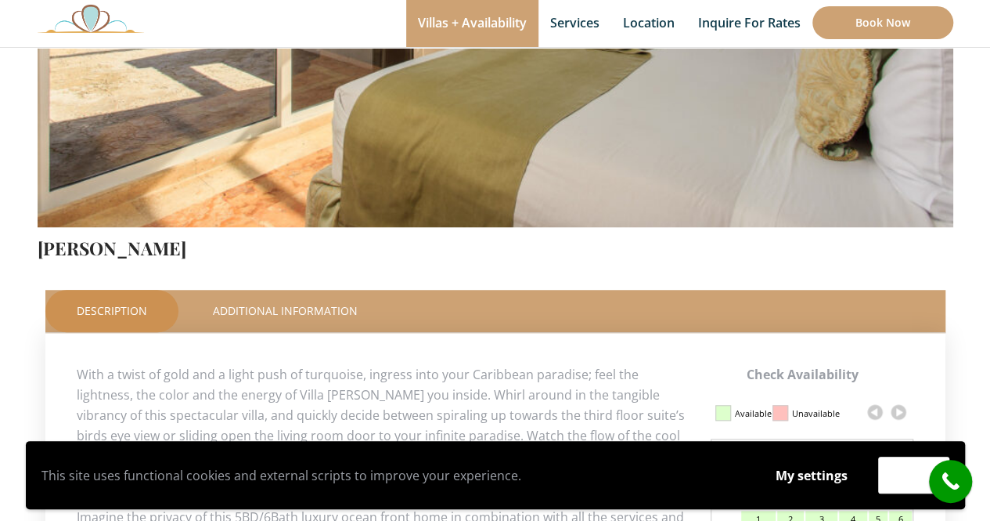
scroll to position [470, 0]
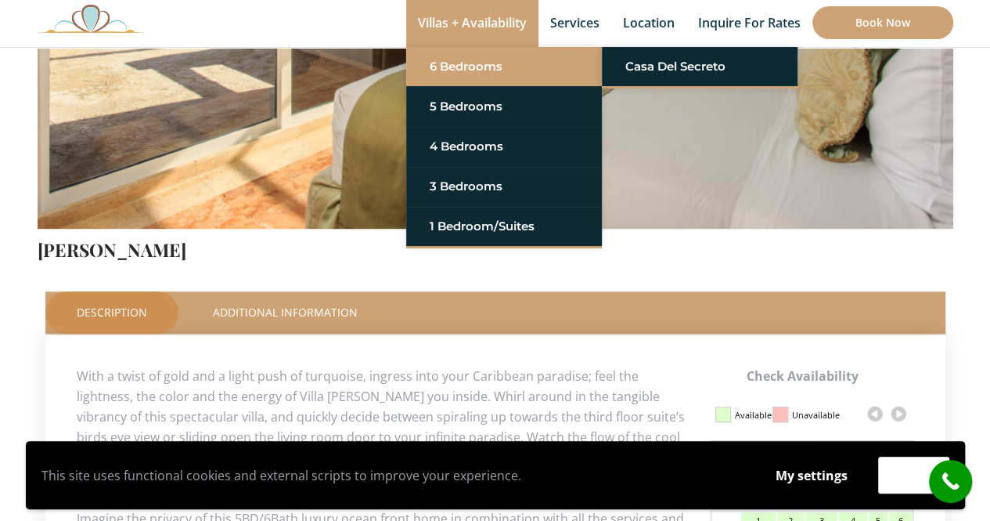
click at [509, 62] on link "6 Bedrooms" at bounding box center [504, 66] width 149 height 28
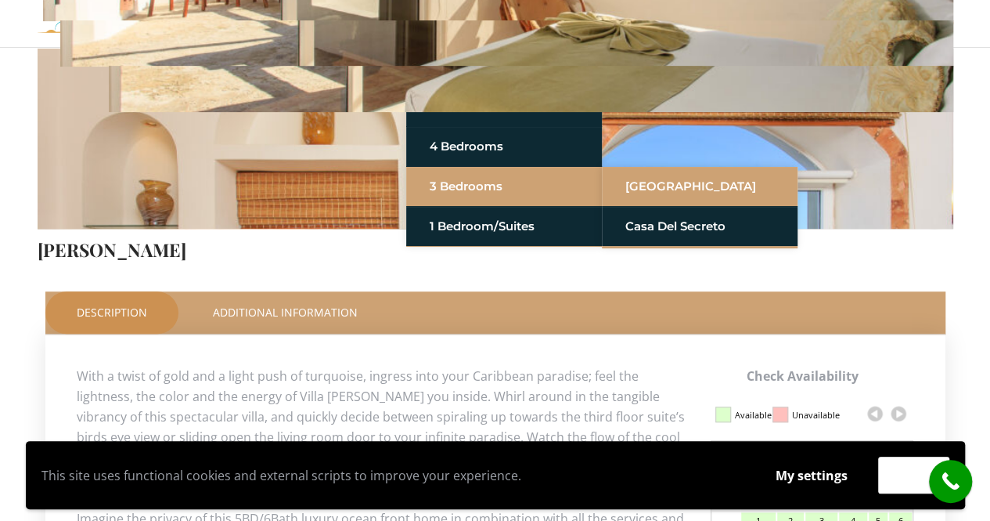
click at [654, 184] on link "[GEOGRAPHIC_DATA]" at bounding box center [699, 186] width 149 height 28
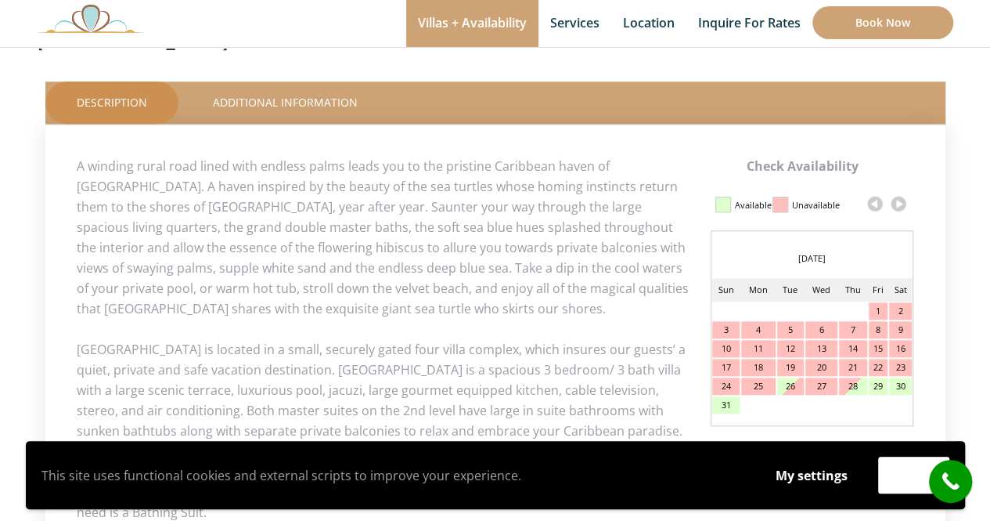
scroll to position [705, 0]
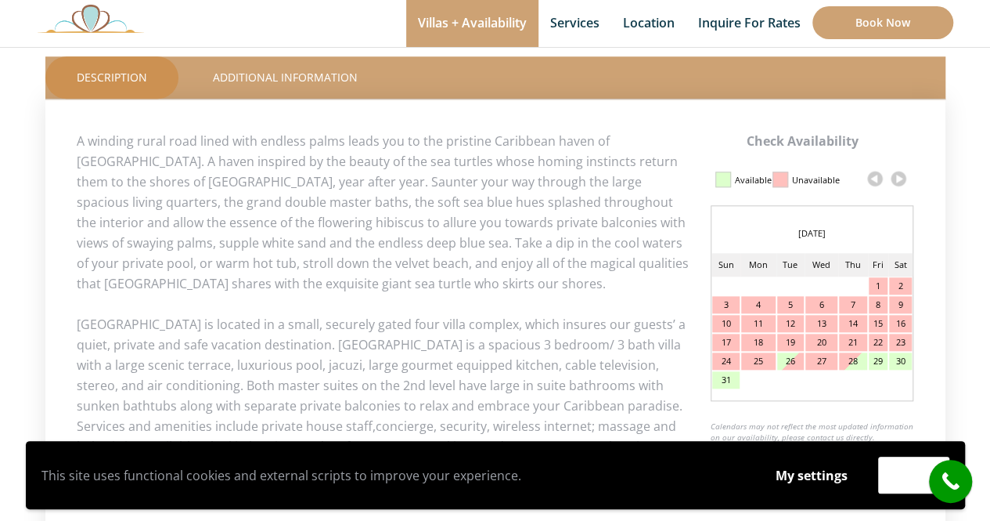
click at [901, 177] on link at bounding box center [898, 178] width 23 height 23
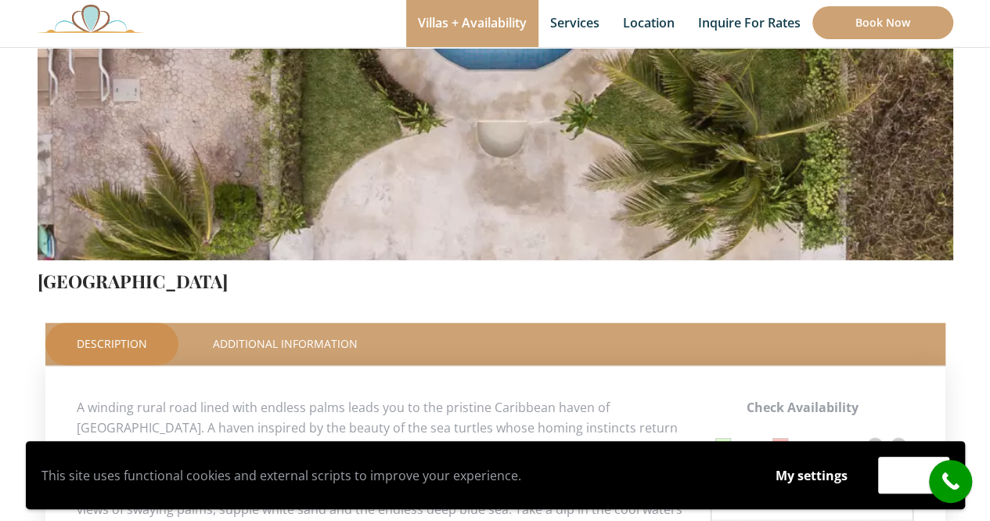
scroll to position [391, 0]
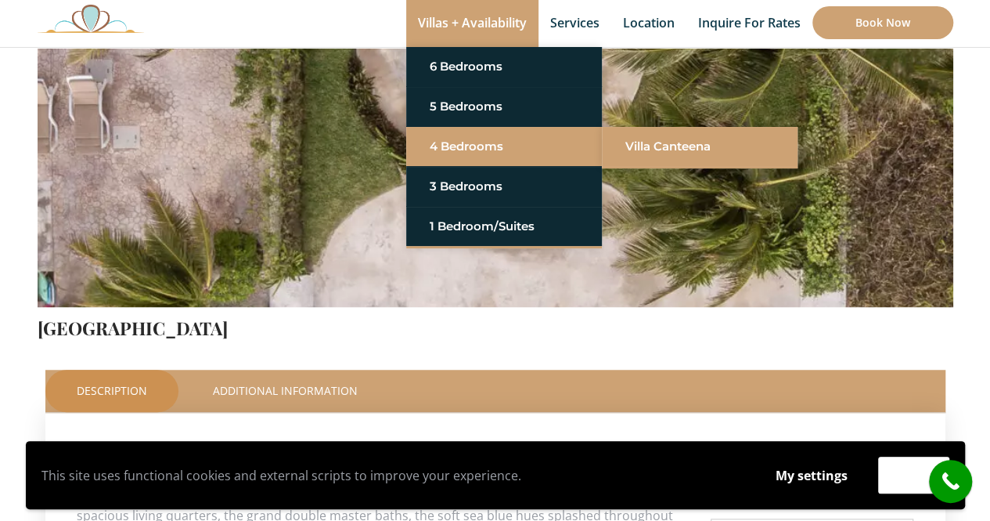
click at [669, 149] on link "Villa Canteena" at bounding box center [699, 146] width 149 height 28
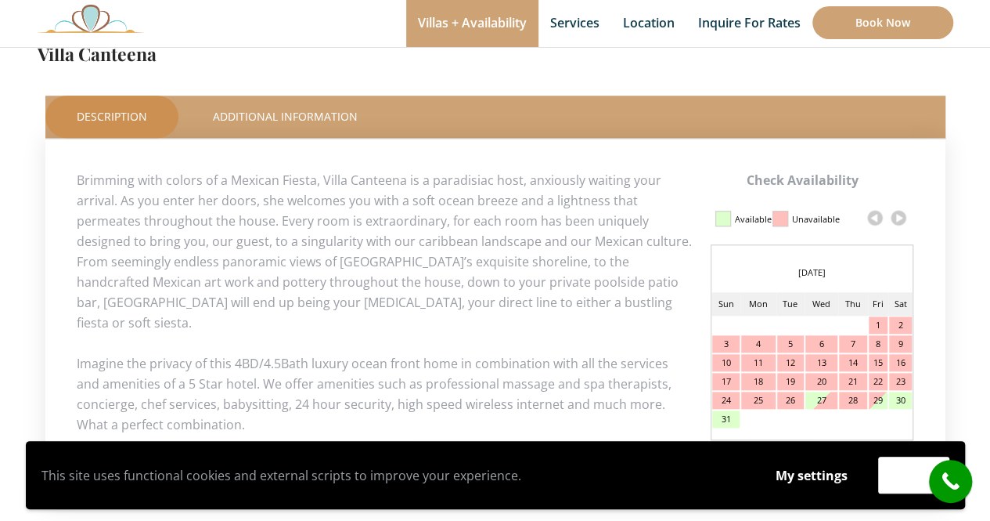
scroll to position [626, 0]
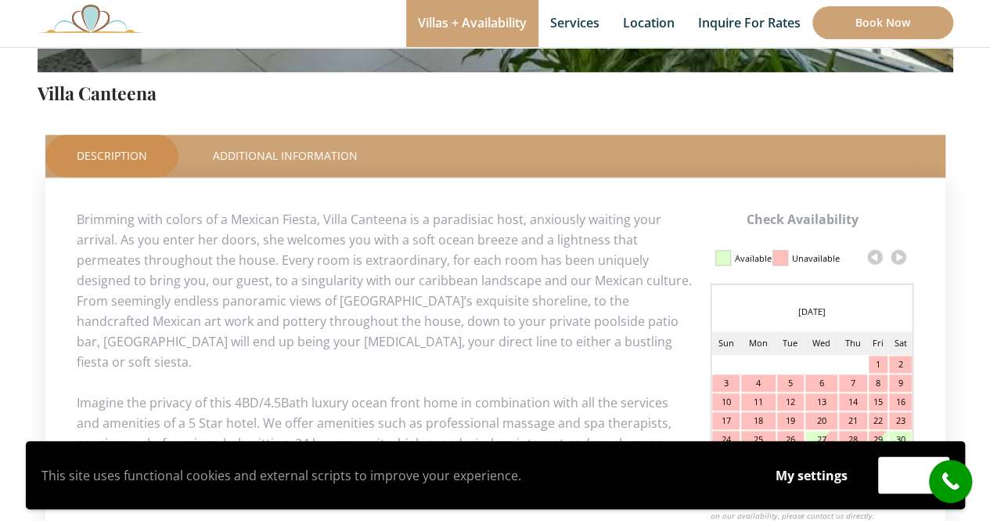
click at [894, 253] on link at bounding box center [898, 256] width 23 height 23
